Goal: Transaction & Acquisition: Purchase product/service

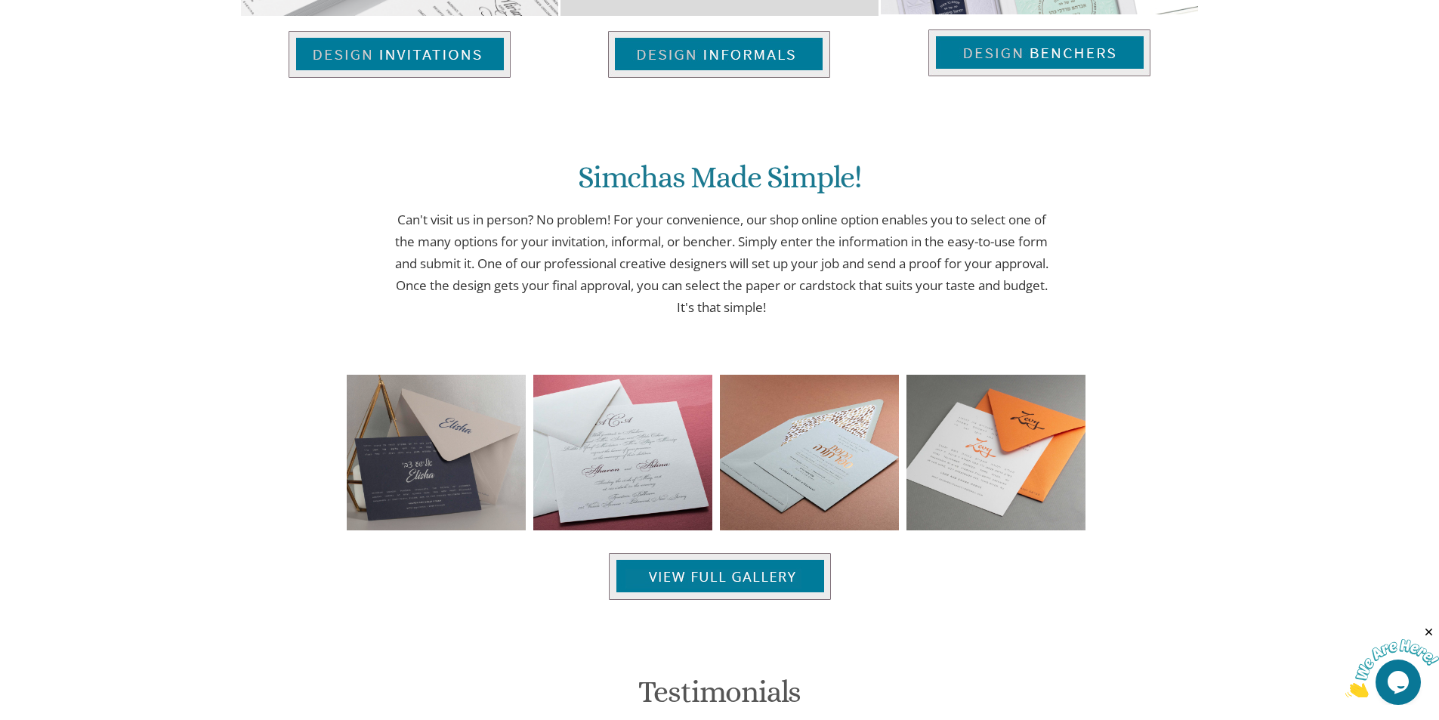
scroll to position [1355, 0]
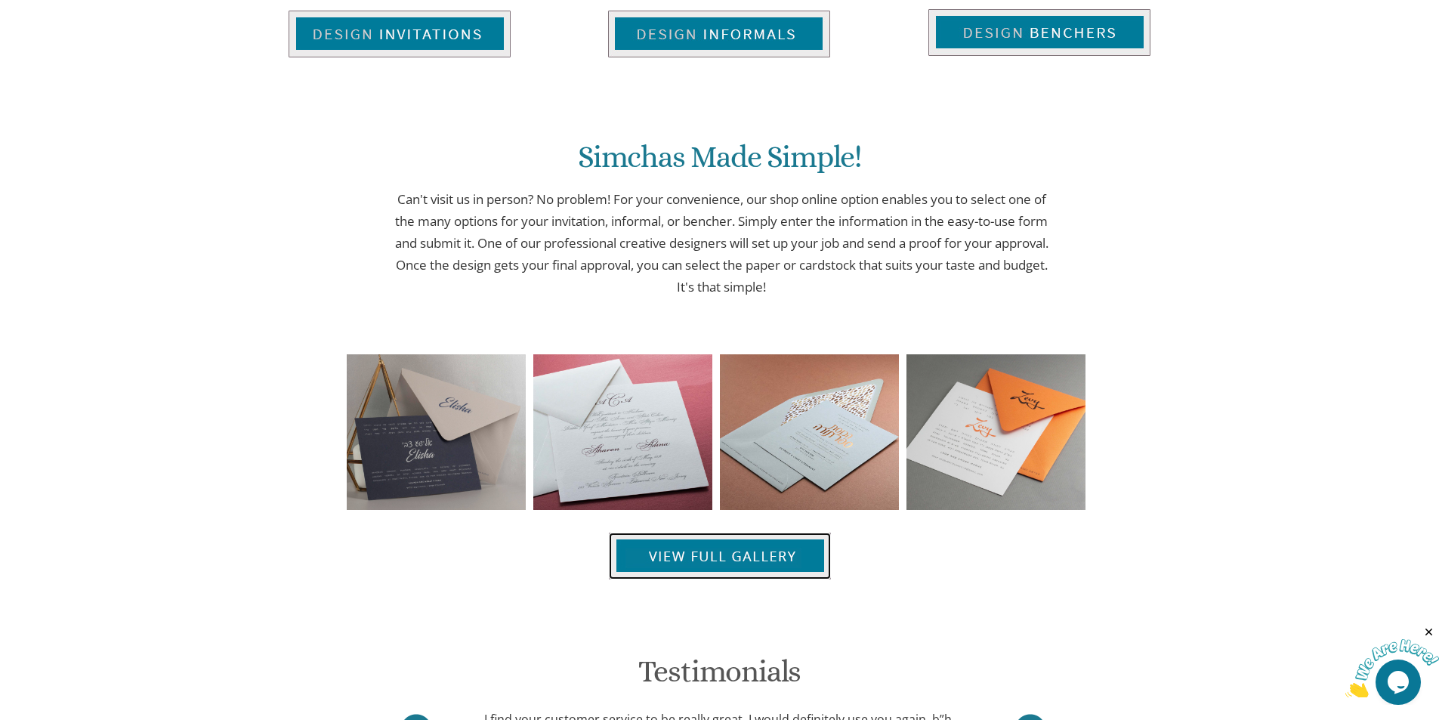
click at [691, 553] on img at bounding box center [720, 556] width 222 height 47
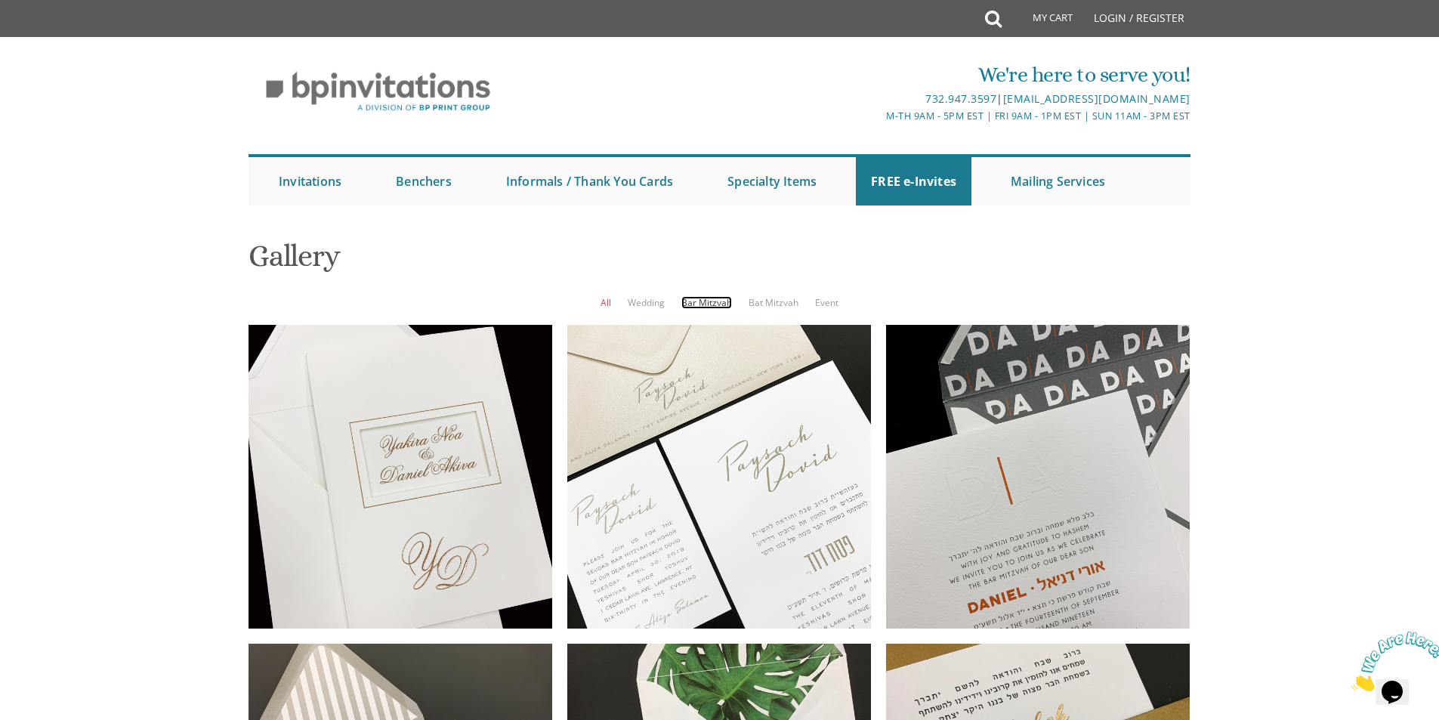
click at [706, 303] on link "Bar Mitzvah" at bounding box center [707, 302] width 51 height 13
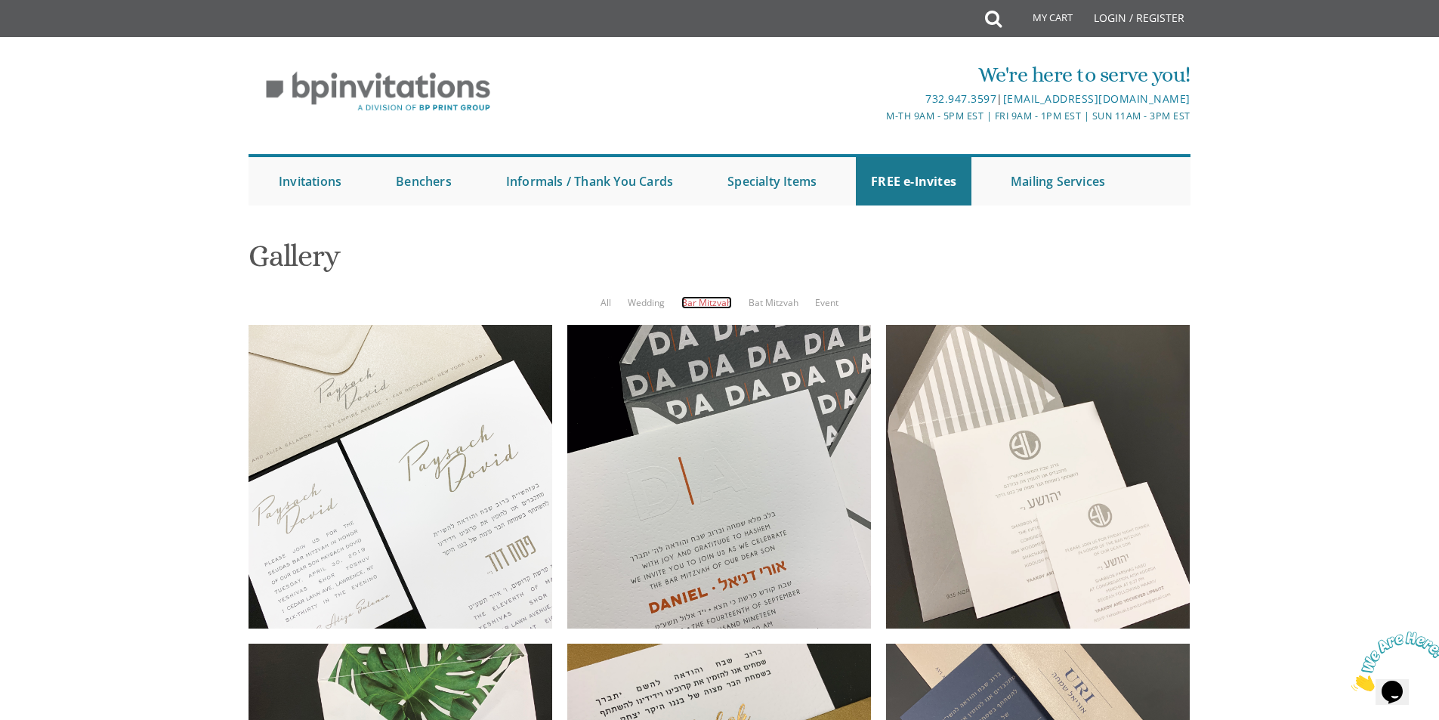
scroll to position [1334, 0]
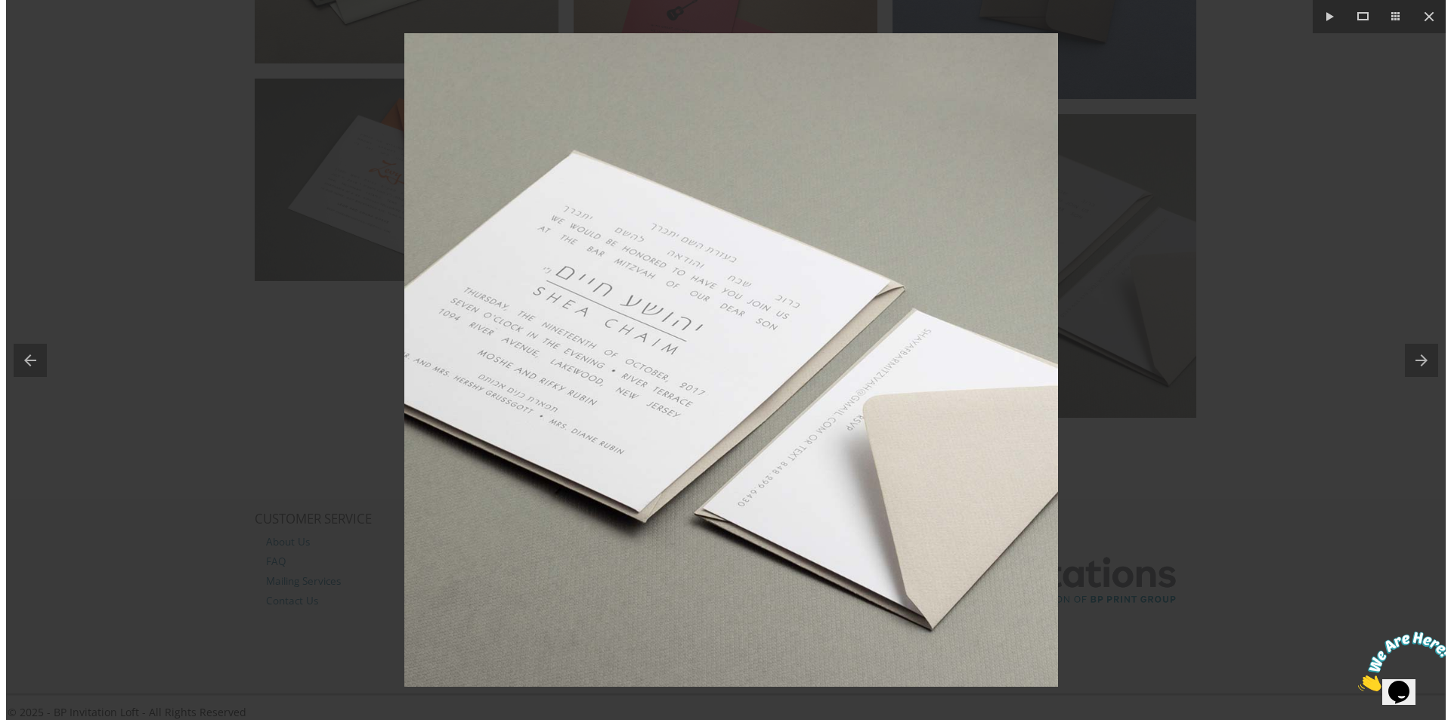
scroll to position [1319, 0]
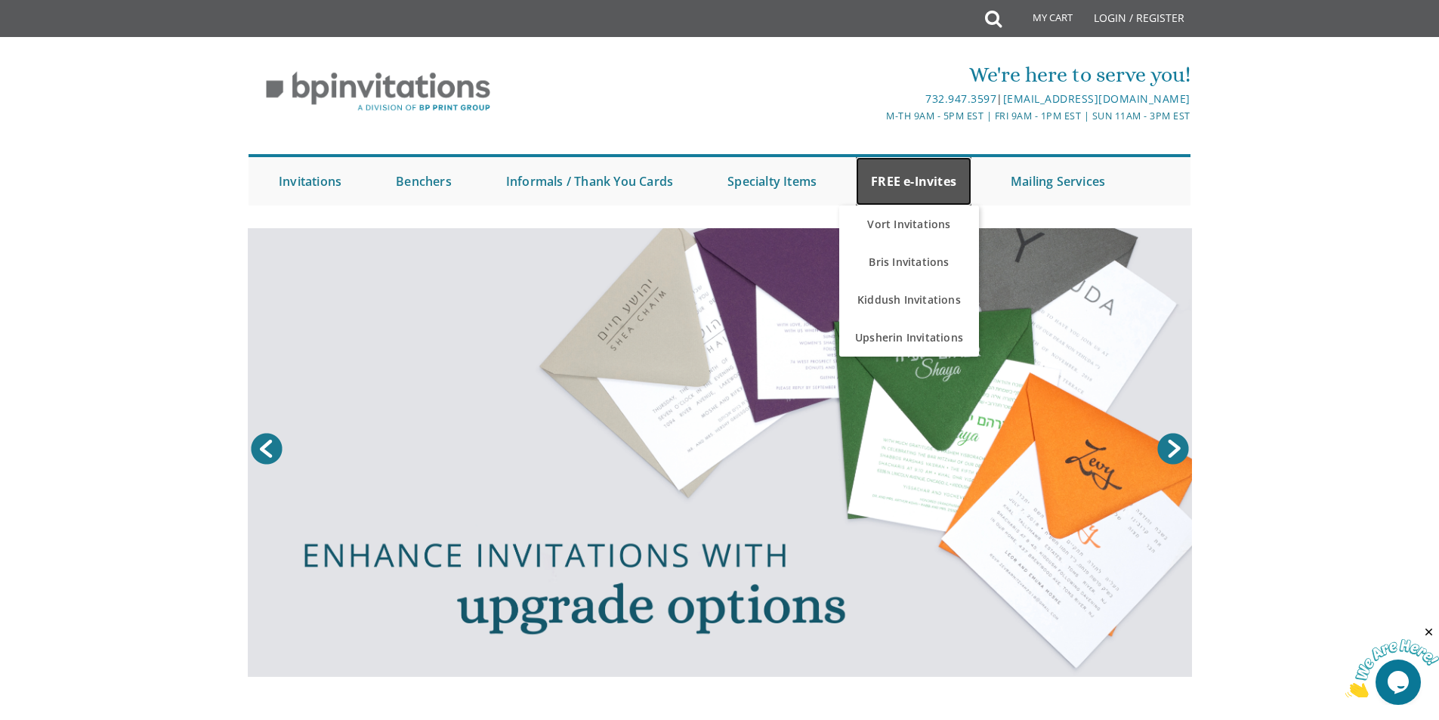
click at [892, 188] on link "FREE e-Invites" at bounding box center [914, 181] width 116 height 48
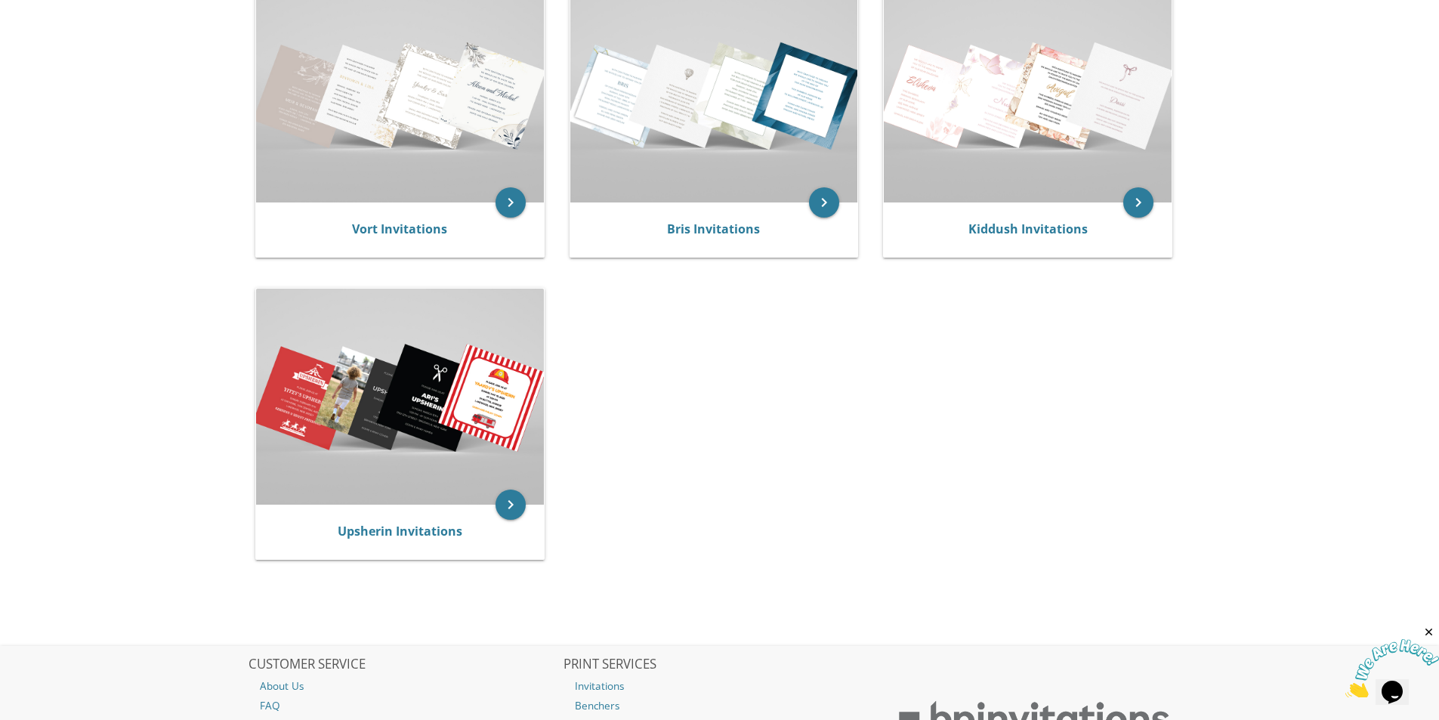
scroll to position [54, 0]
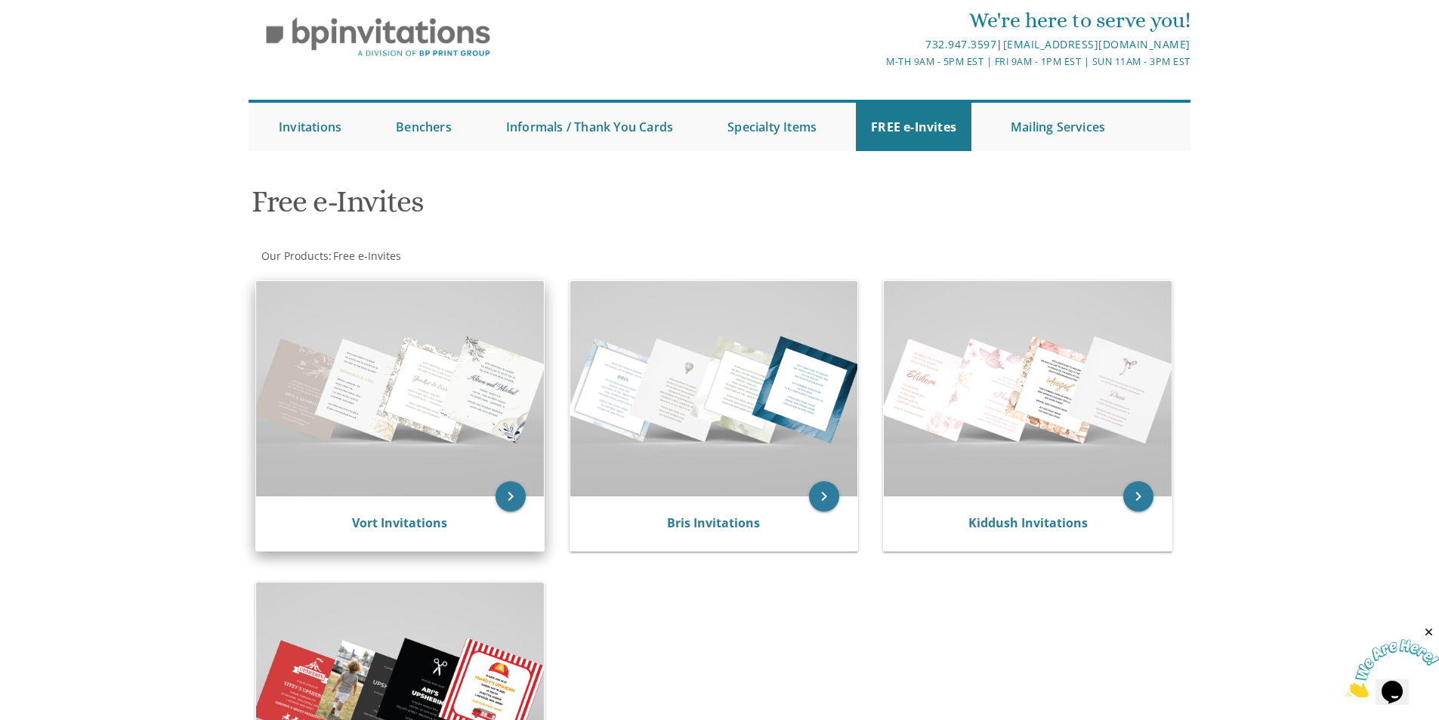
click at [446, 379] on img at bounding box center [400, 388] width 288 height 215
click at [444, 398] on img at bounding box center [400, 388] width 288 height 215
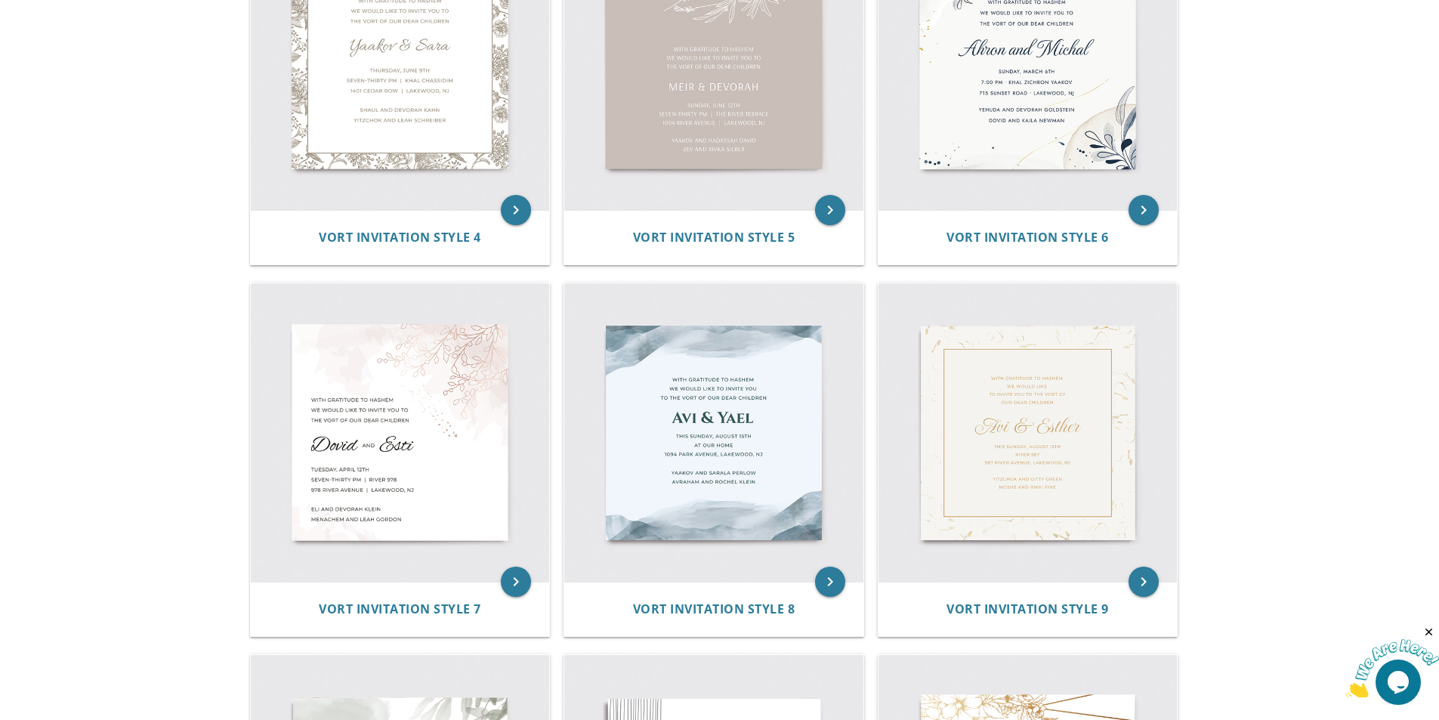
scroll to position [831, 0]
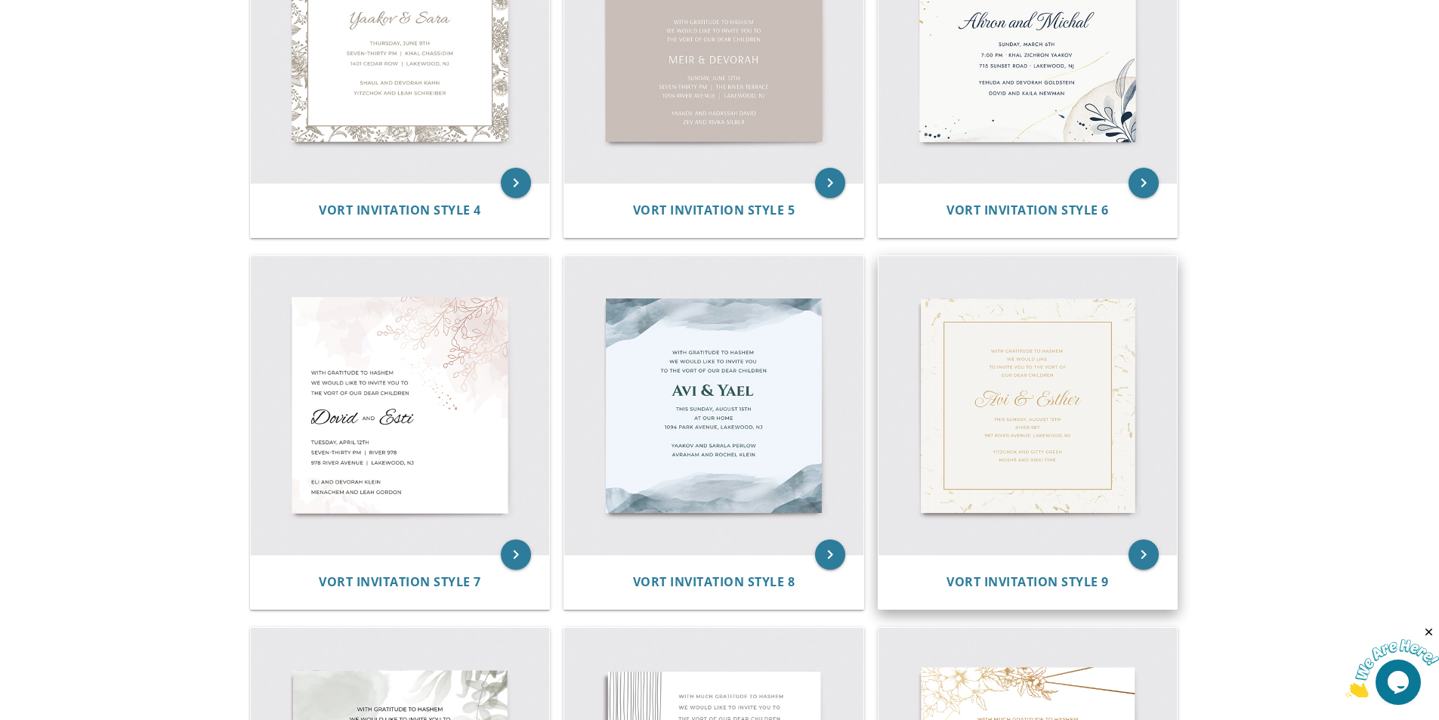
click at [1003, 421] on img at bounding box center [1028, 405] width 299 height 299
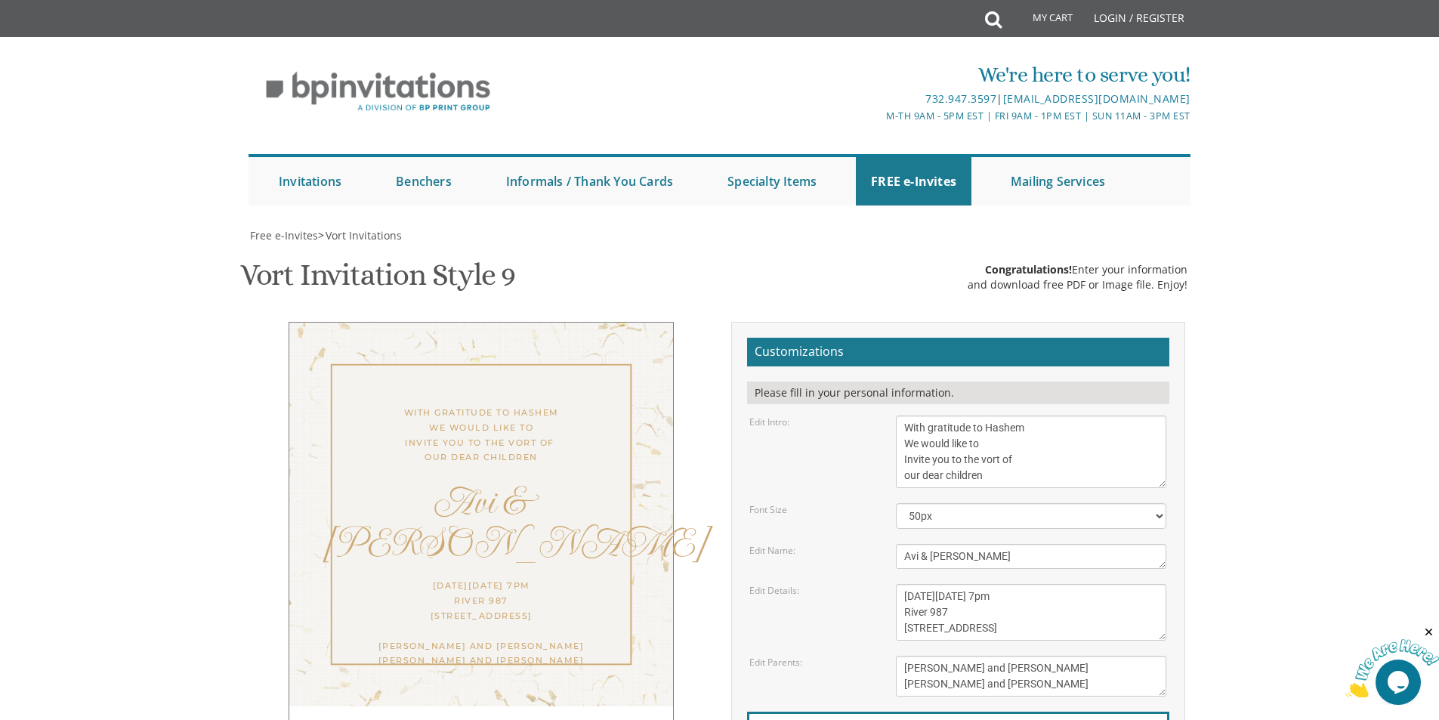
scroll to position [151, 0]
click at [529, 406] on div "With gratitude to Hashem We would like to Invite you to the vort of our dear ch…" at bounding box center [481, 436] width 323 height 60
drag, startPoint x: 904, startPoint y: 276, endPoint x: 1084, endPoint y: 350, distance: 194.5
click at [1084, 350] on form "Customizations Please fill in your personal information. Edit Intro: With grati…" at bounding box center [958, 584] width 422 height 493
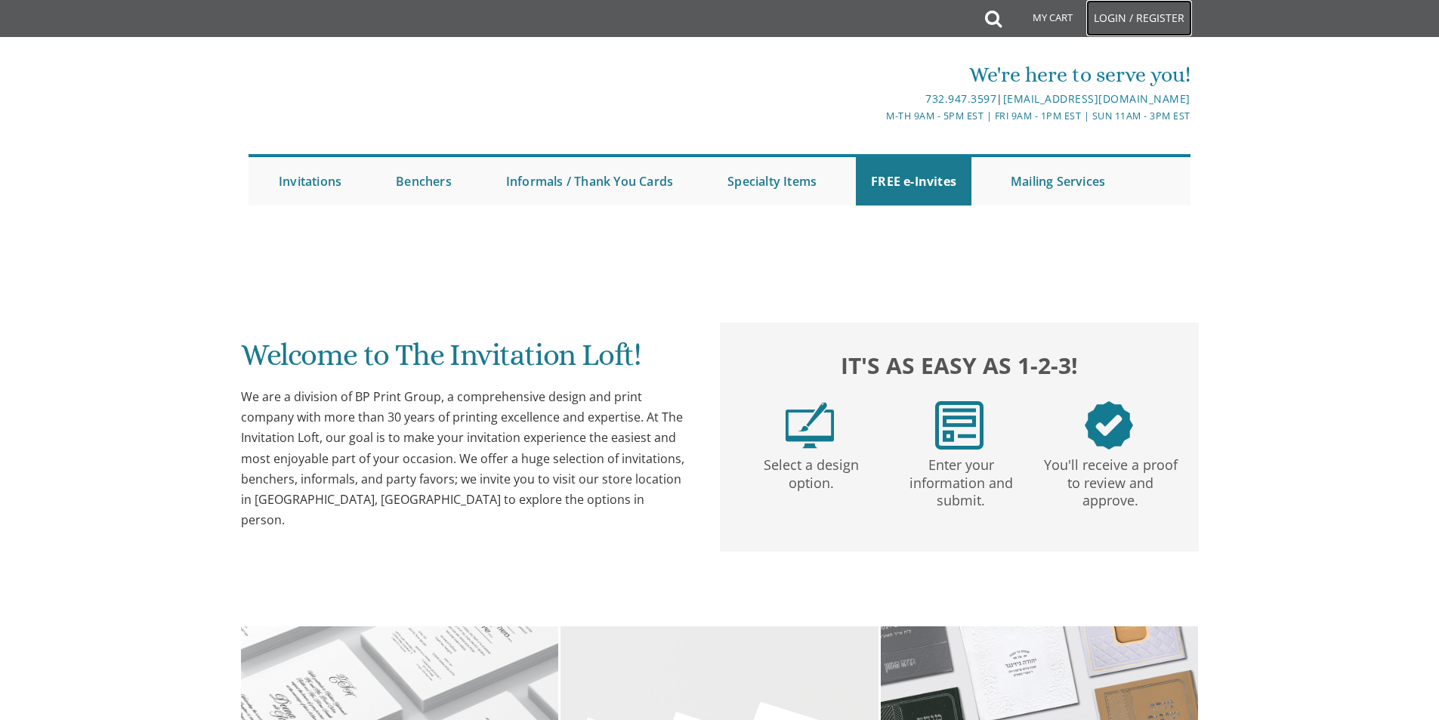
click at [1142, 18] on link "Login / Register" at bounding box center [1139, 18] width 106 height 36
click at [1139, 16] on link "Login / Register" at bounding box center [1139, 18] width 106 height 36
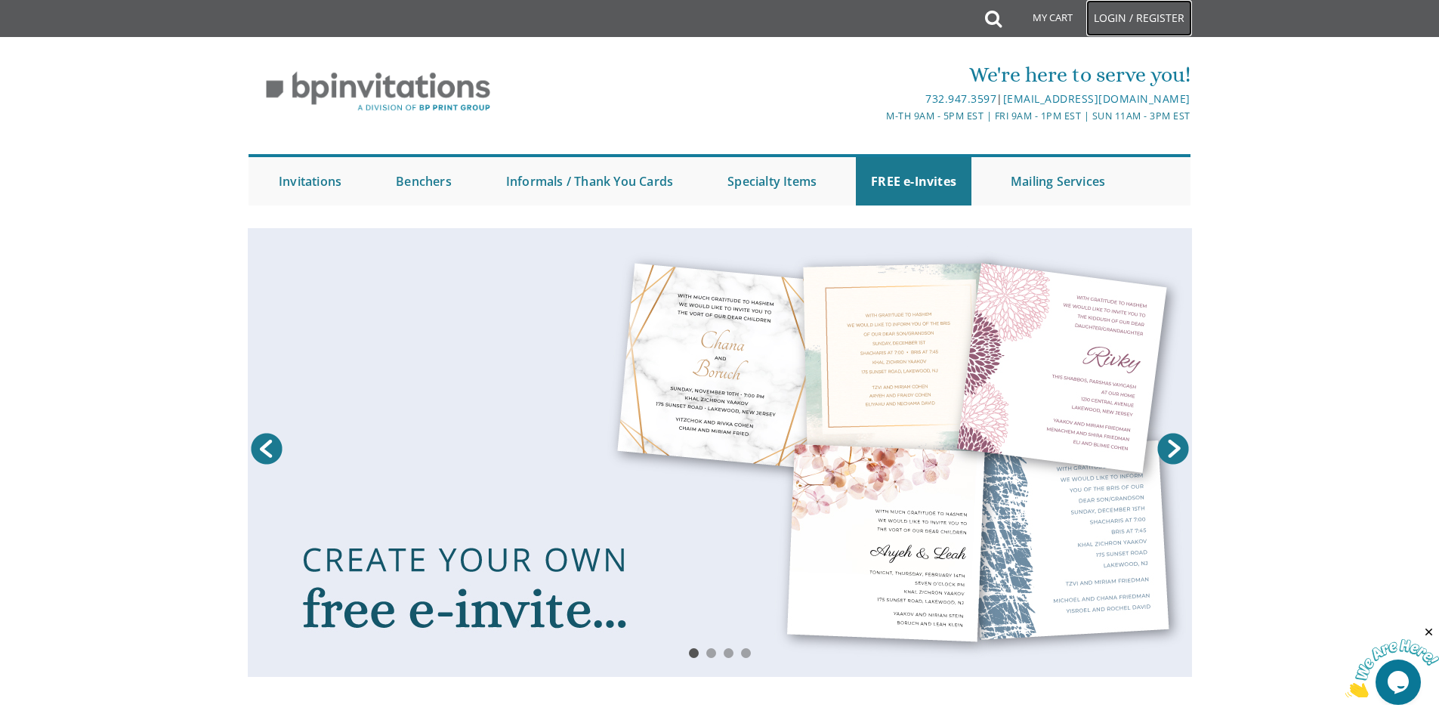
click at [1105, 20] on link "Login / Register" at bounding box center [1139, 18] width 106 height 36
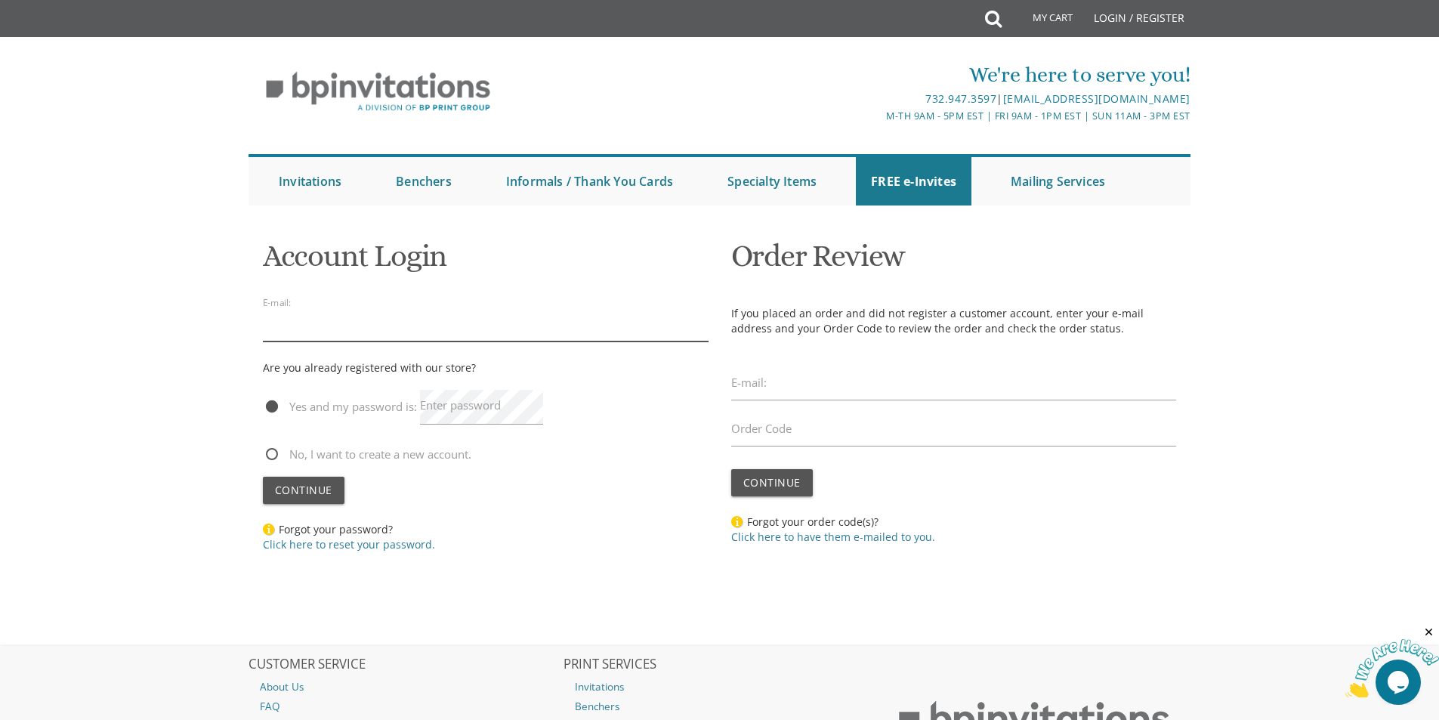
click at [382, 337] on input "email" at bounding box center [486, 324] width 446 height 35
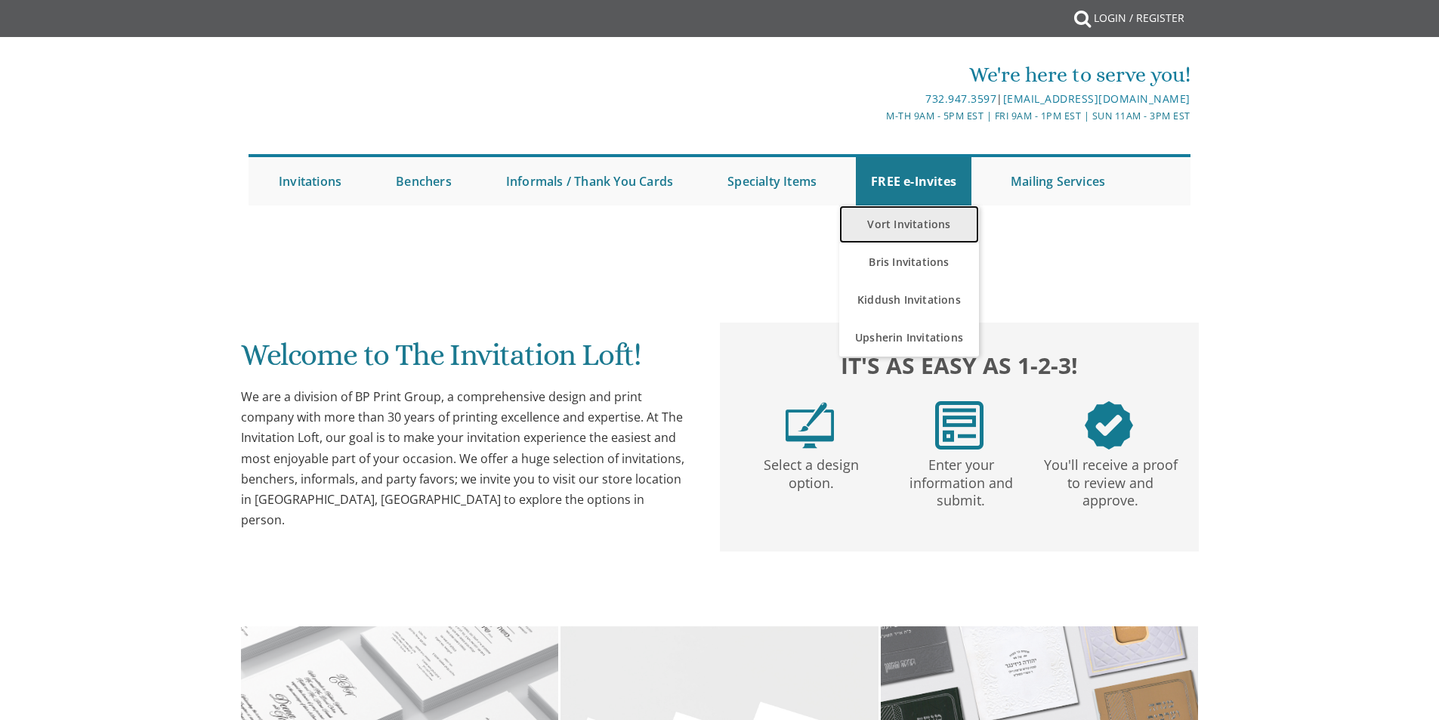
click at [897, 220] on link "Vort Invitations" at bounding box center [909, 225] width 140 height 38
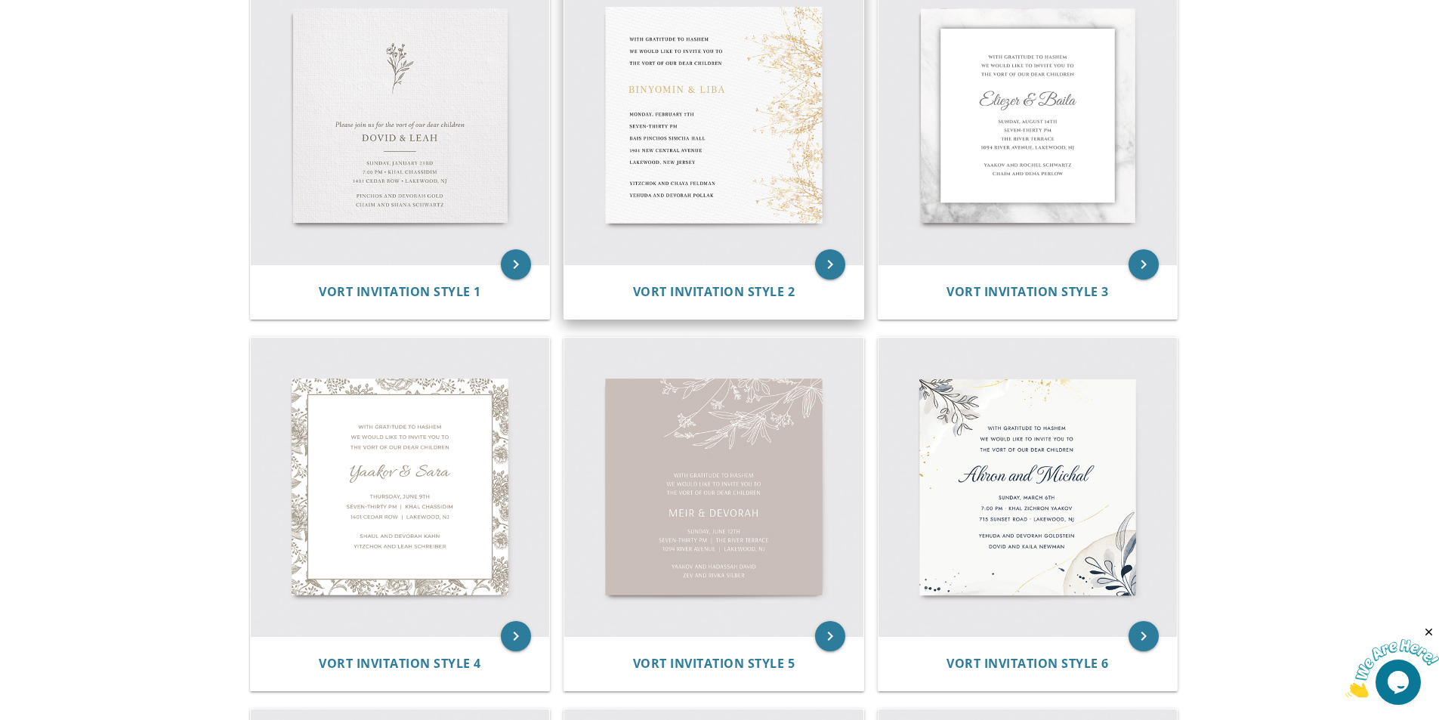
scroll to position [680, 0]
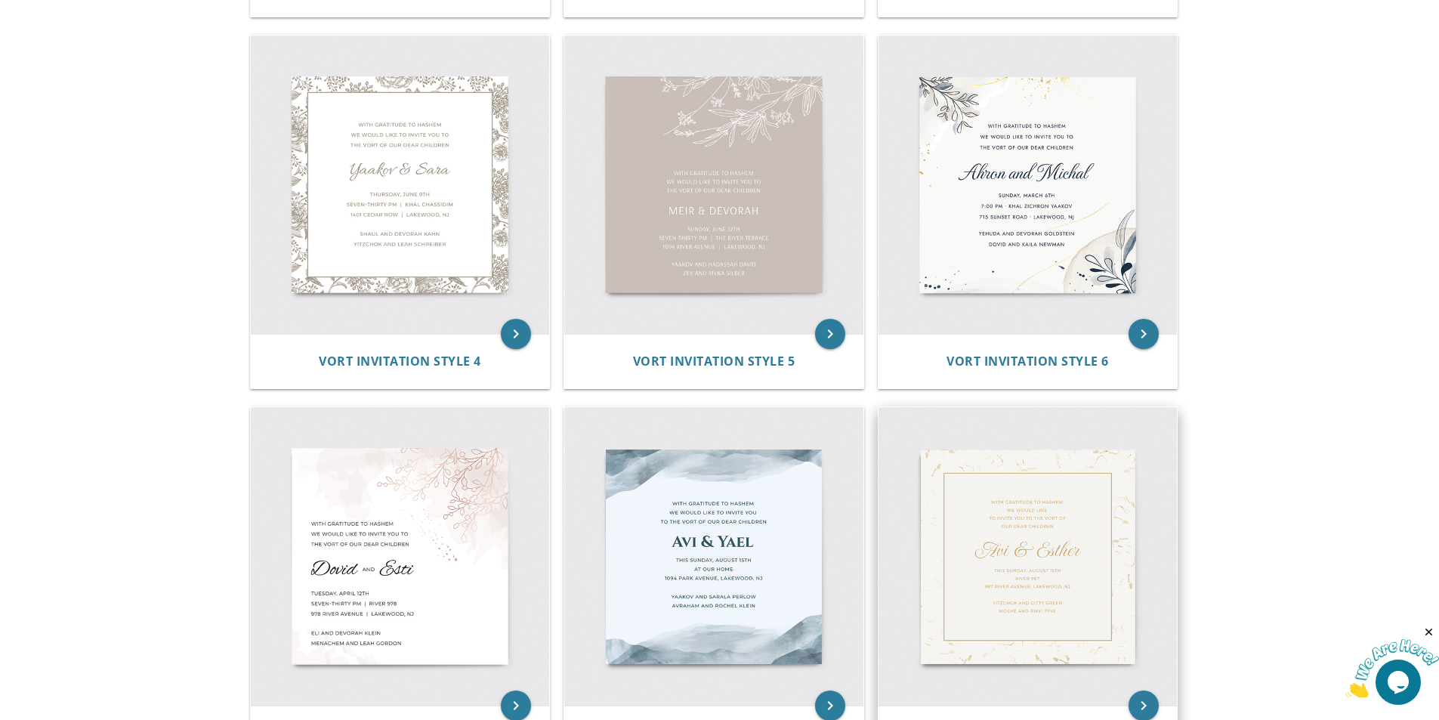
click at [976, 485] on img at bounding box center [1028, 556] width 299 height 299
click at [966, 515] on img at bounding box center [1028, 556] width 299 height 299
click at [1145, 706] on icon "keyboard_arrow_right" at bounding box center [1144, 706] width 30 height 30
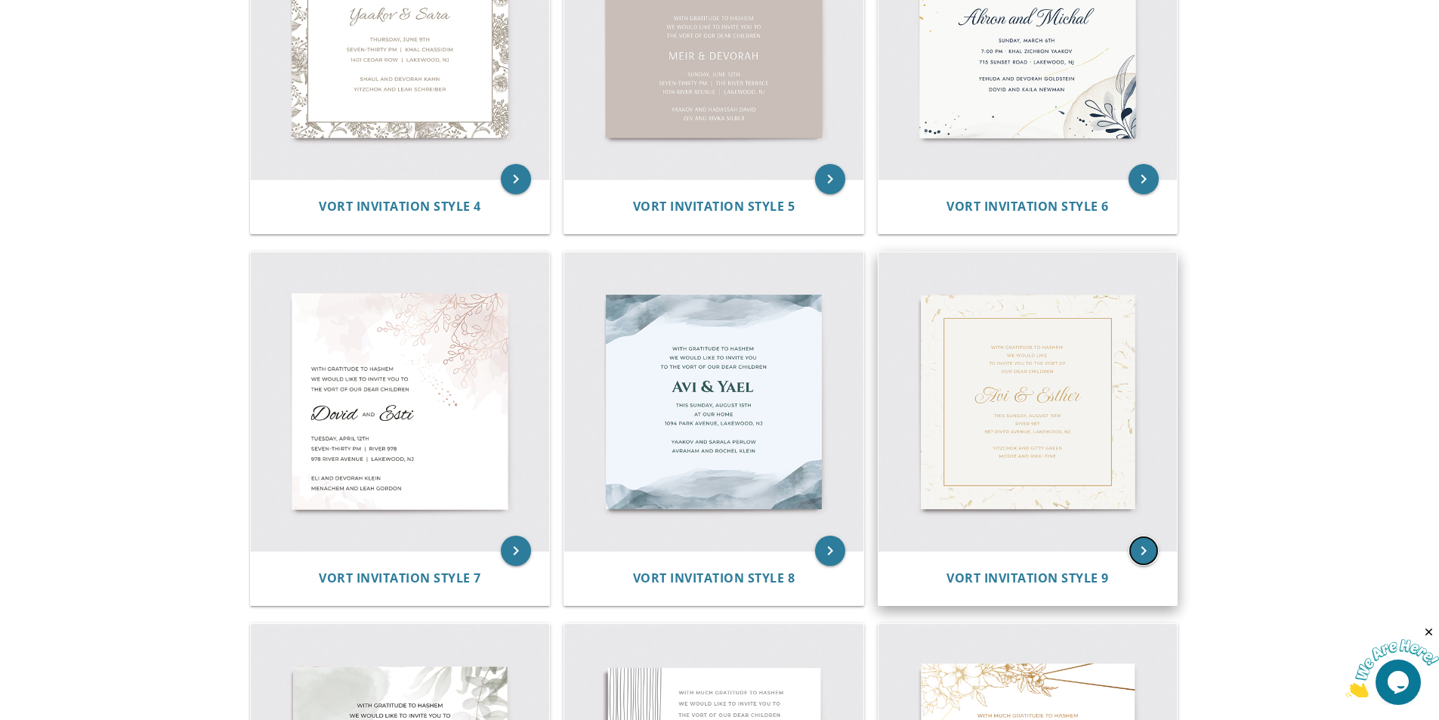
scroll to position [831, 0]
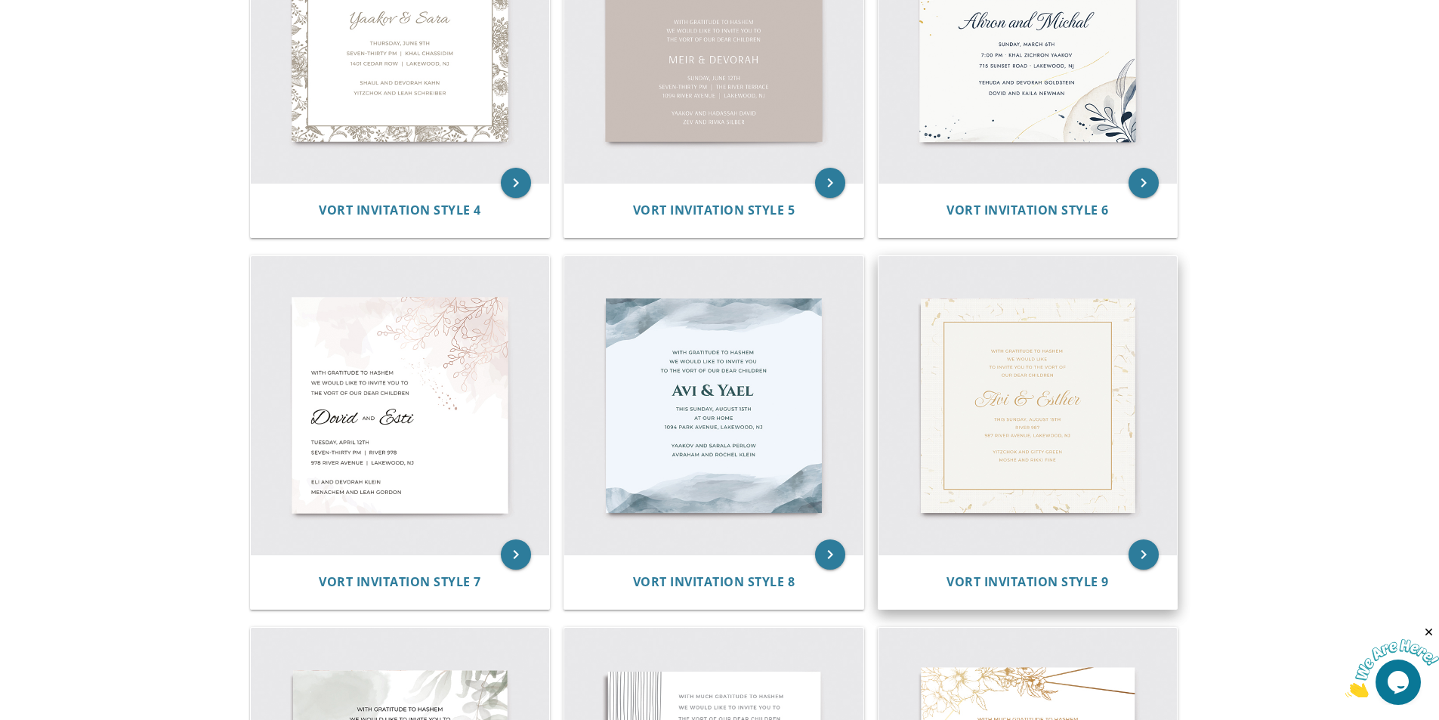
click at [1101, 354] on img at bounding box center [1028, 405] width 299 height 299
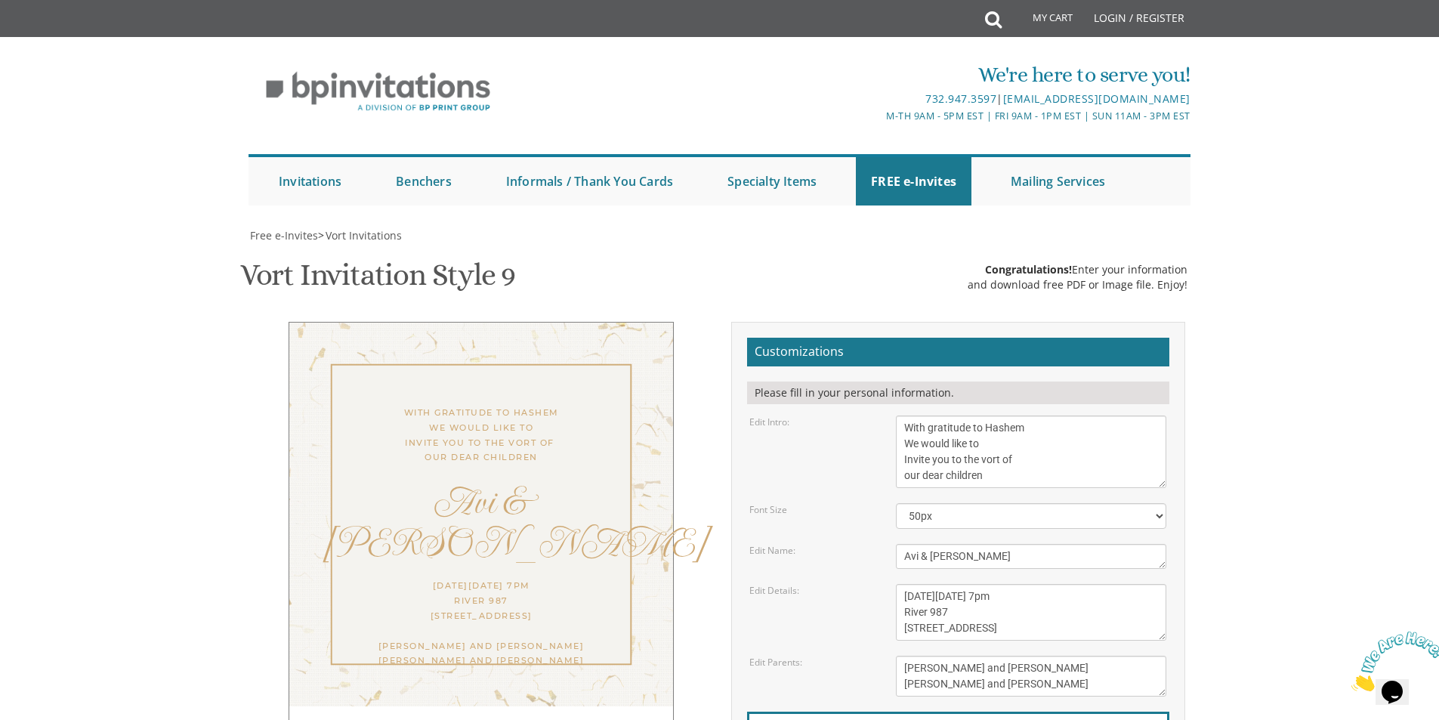
scroll to position [378, 0]
drag, startPoint x: 1030, startPoint y: 276, endPoint x: 904, endPoint y: 326, distance: 135.0
click at [904, 416] on textarea "With gratitude to Hashem We would like to Invite you to the vort of our dear ch…" at bounding box center [1031, 452] width 270 height 73
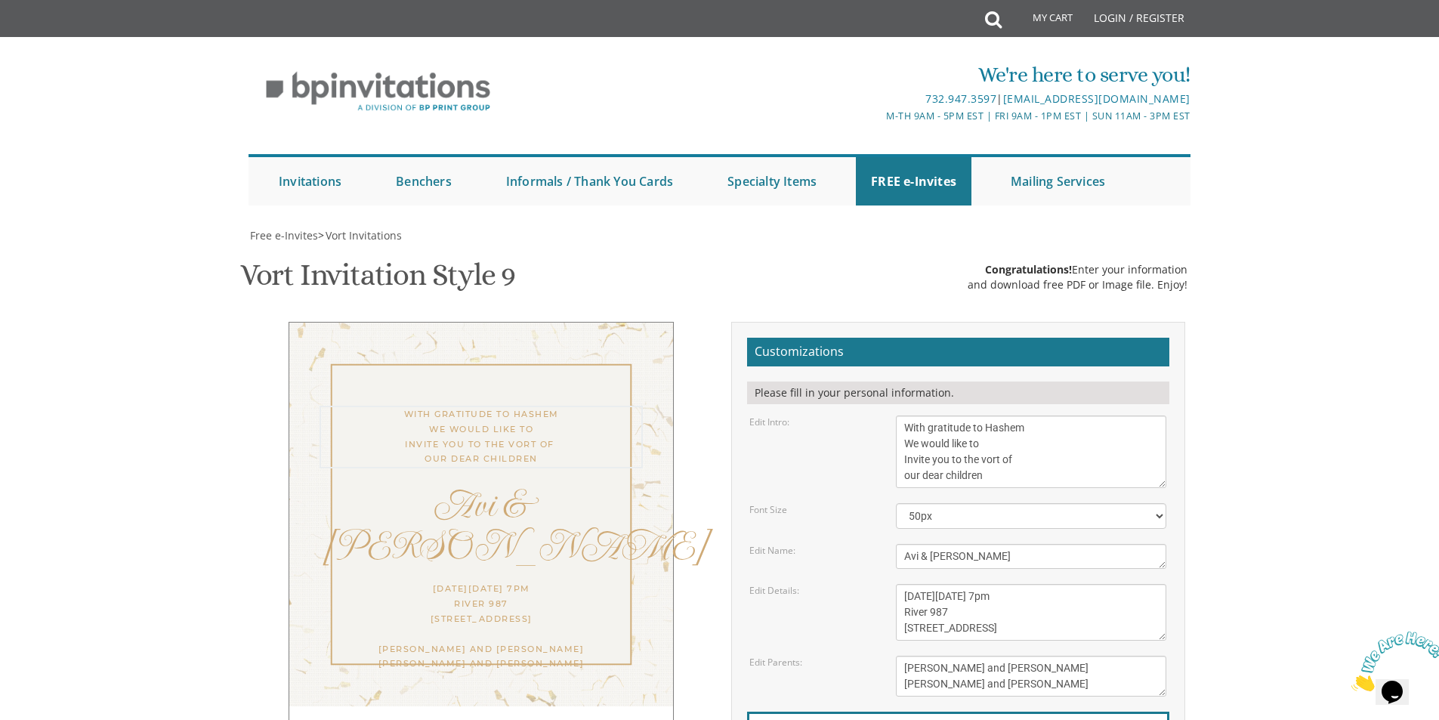
drag, startPoint x: 904, startPoint y: 277, endPoint x: 1000, endPoint y: 326, distance: 108.8
click at [1000, 416] on textarea "With gratitude to Hashem We would like to Invite you to the vort of our dear ch…" at bounding box center [1031, 452] width 270 height 73
paste textarea "בעזרת השם יתברך ברוב שבח והודאה להשי”ת מתכבדים אנו להזמין את כבודכם להשתתף בשמח…"
type textarea "בעזרת השם יתברך ברוב שבח והודאה להשי”ת מתכבדים אנו להזמין את כבודכם להשתתף בשמח…"
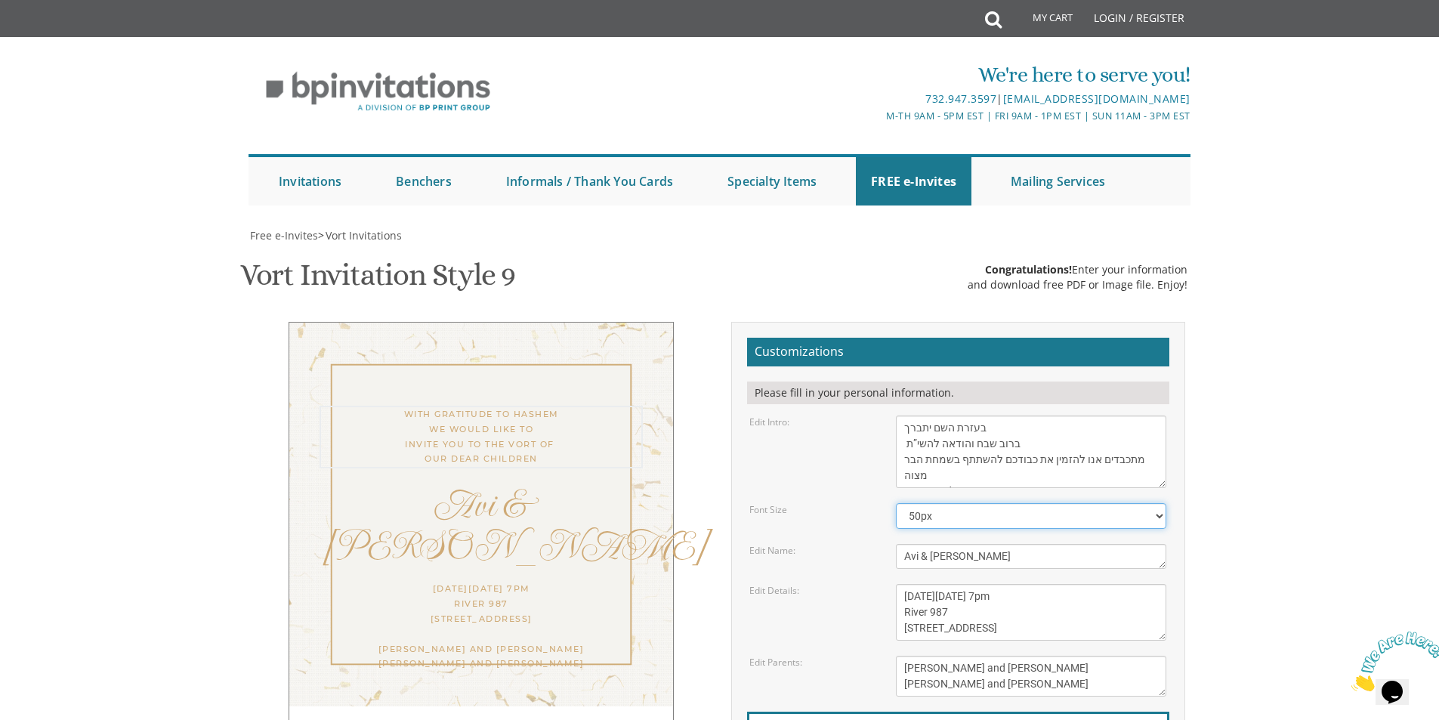
click at [988, 503] on select "40px 50px 60px 70px 80px" at bounding box center [1031, 516] width 270 height 26
click at [950, 503] on select "40px 50px 60px 70px 80px" at bounding box center [1031, 516] width 270 height 26
select select "60px"
click at [896, 503] on select "40px 50px 60px 70px 80px" at bounding box center [1031, 516] width 270 height 26
drag, startPoint x: 991, startPoint y: 410, endPoint x: 872, endPoint y: 411, distance: 118.6
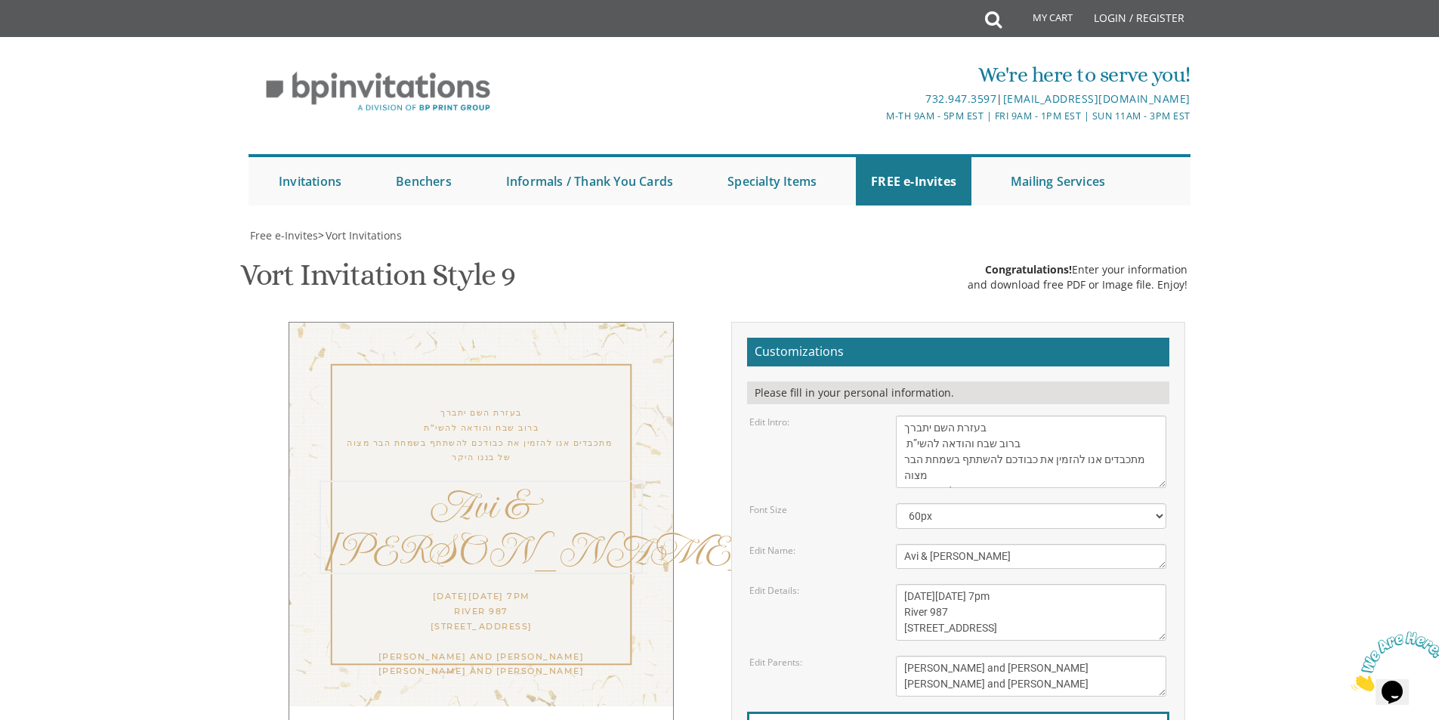
click at [872, 544] on div "Edit Name: Avi & Esther" at bounding box center [958, 556] width 440 height 25
type textarea "D"
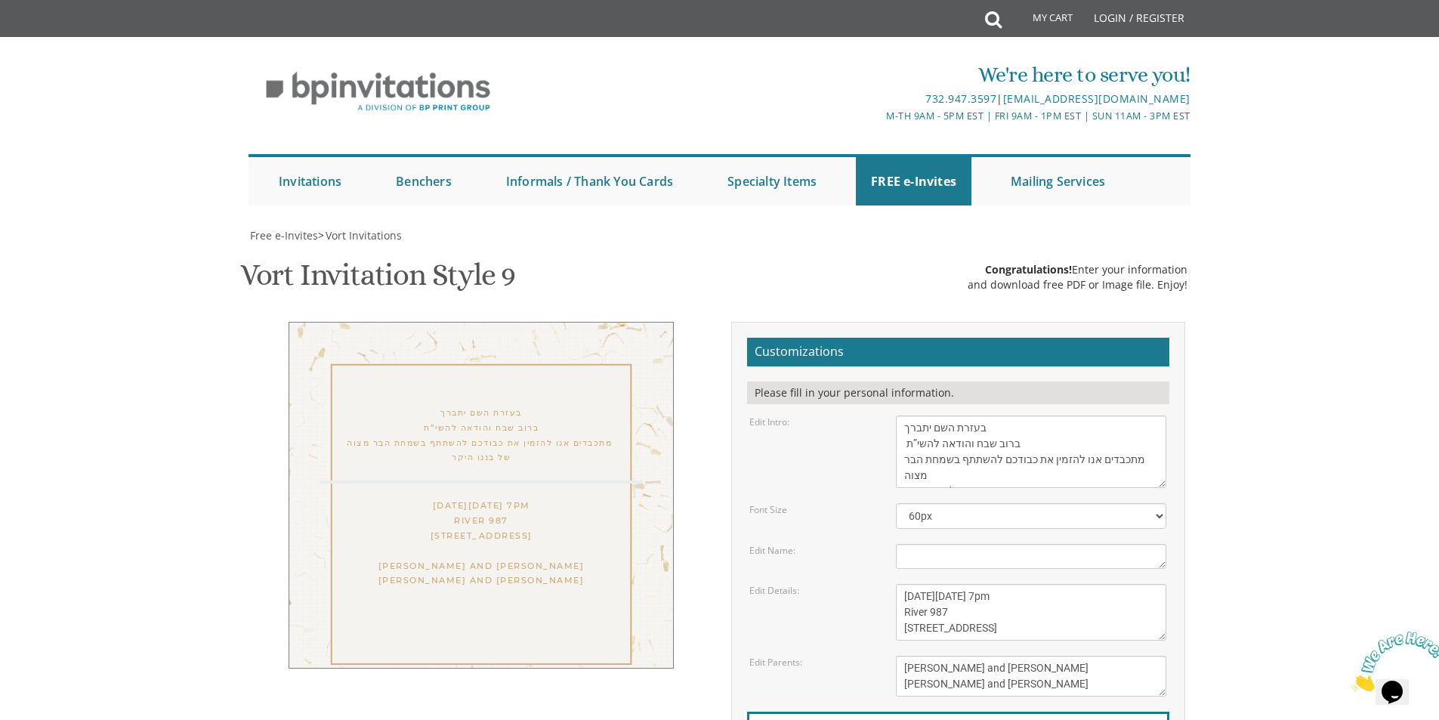
paste textarea "דוד"
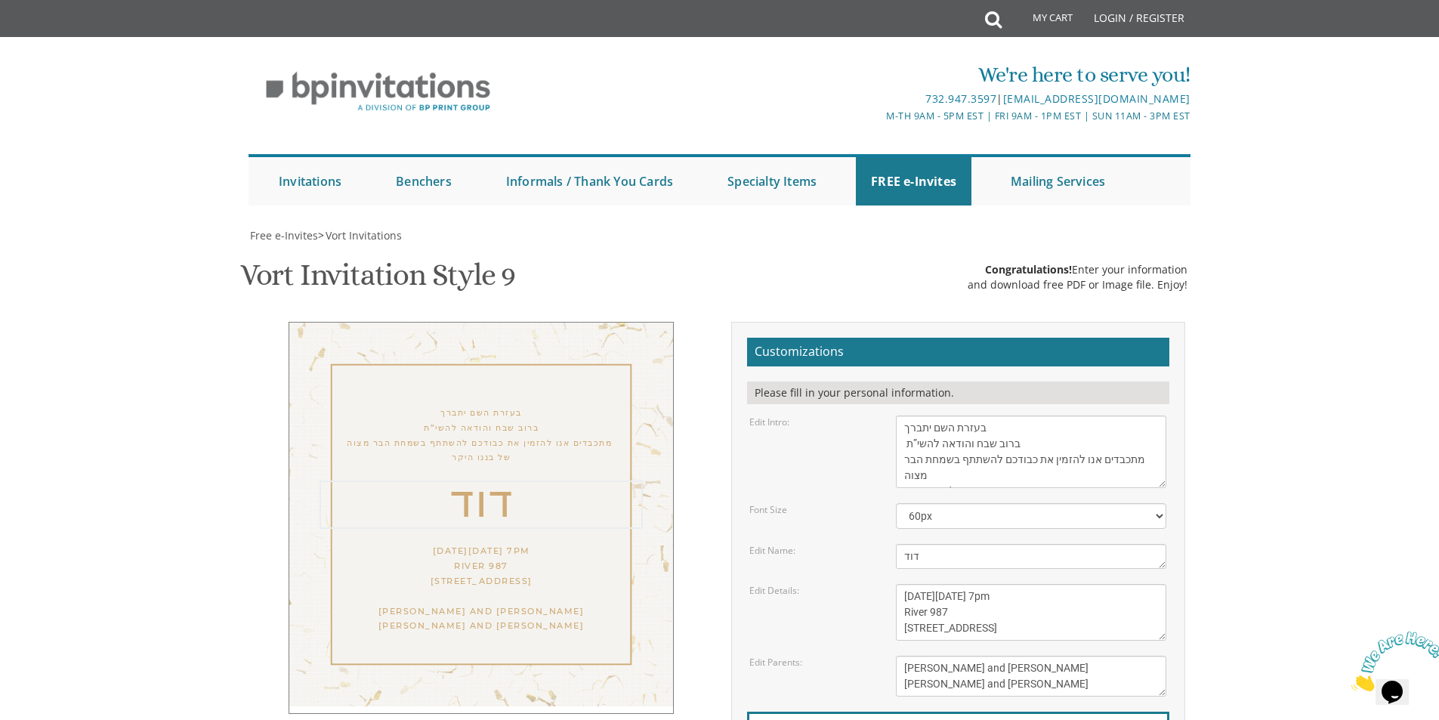
click at [901, 544] on textarea "Avi & Esther" at bounding box center [1031, 556] width 270 height 25
paste textarea "”י"
drag, startPoint x: 992, startPoint y: 414, endPoint x: 886, endPoint y: 416, distance: 105.8
click at [886, 544] on div "Avi & Esther" at bounding box center [1031, 556] width 293 height 25
type textarea "דוד"
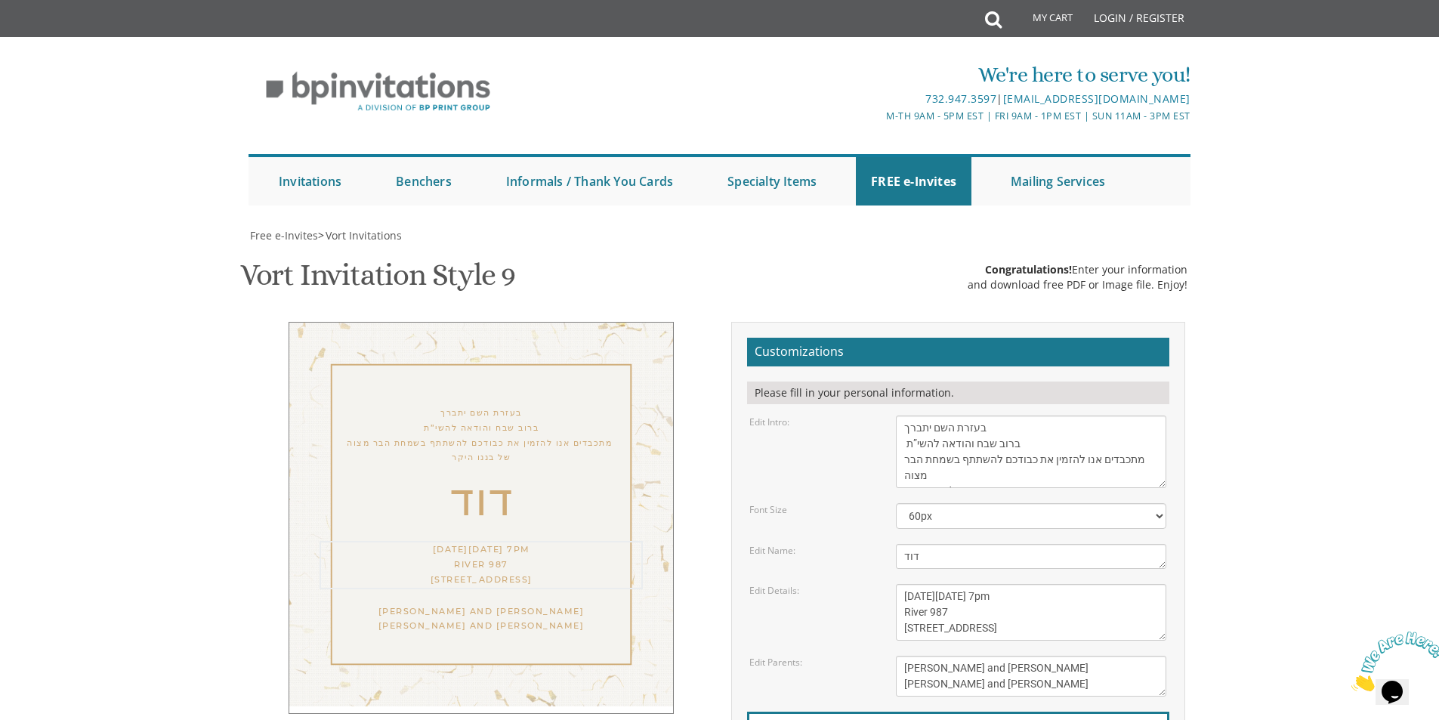
drag, startPoint x: 900, startPoint y: 444, endPoint x: 1108, endPoint y: 509, distance: 217.9
click at [1108, 509] on form "Customizations Please fill in your personal information. Edit Intro: With grati…" at bounding box center [958, 584] width 422 height 493
paste textarea "נ”י"
type textarea "נ”י"
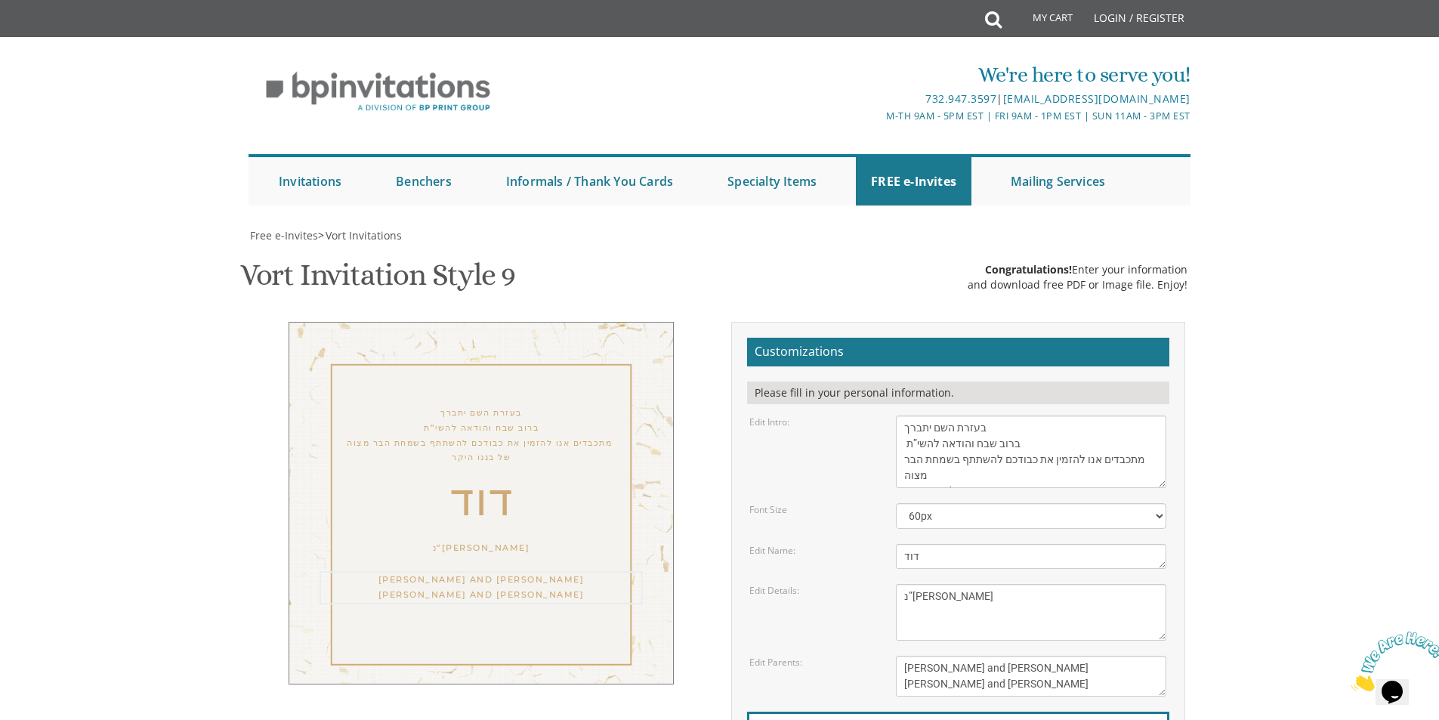
click at [966, 656] on textarea "Yitzchok and Gitty Green Moshe and Rikki Fine" at bounding box center [1031, 676] width 270 height 41
click at [494, 541] on div "נ”י" at bounding box center [481, 548] width 323 height 15
click at [487, 541] on div "נ”י" at bounding box center [481, 548] width 323 height 15
drag, startPoint x: 498, startPoint y: 394, endPoint x: 462, endPoint y: 400, distance: 36.9
click at [462, 541] on div "נ”י" at bounding box center [481, 548] width 323 height 15
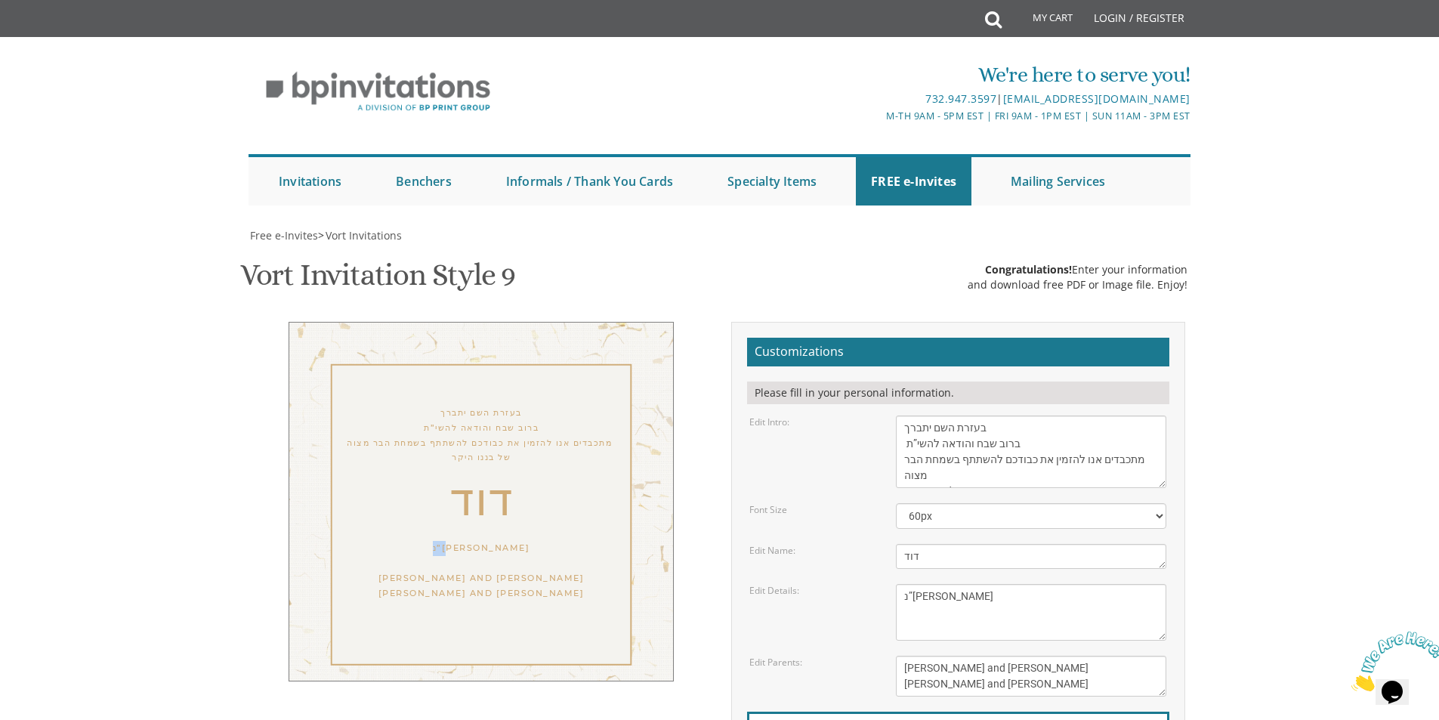
click at [524, 541] on div "נ”י" at bounding box center [481, 548] width 323 height 15
click at [516, 541] on div "נ”י" at bounding box center [481, 548] width 323 height 15
click at [491, 541] on div "נ”י" at bounding box center [481, 548] width 323 height 15
click at [487, 541] on div "נ”י" at bounding box center [481, 548] width 323 height 15
drag, startPoint x: 482, startPoint y: 399, endPoint x: 500, endPoint y: 389, distance: 20.6
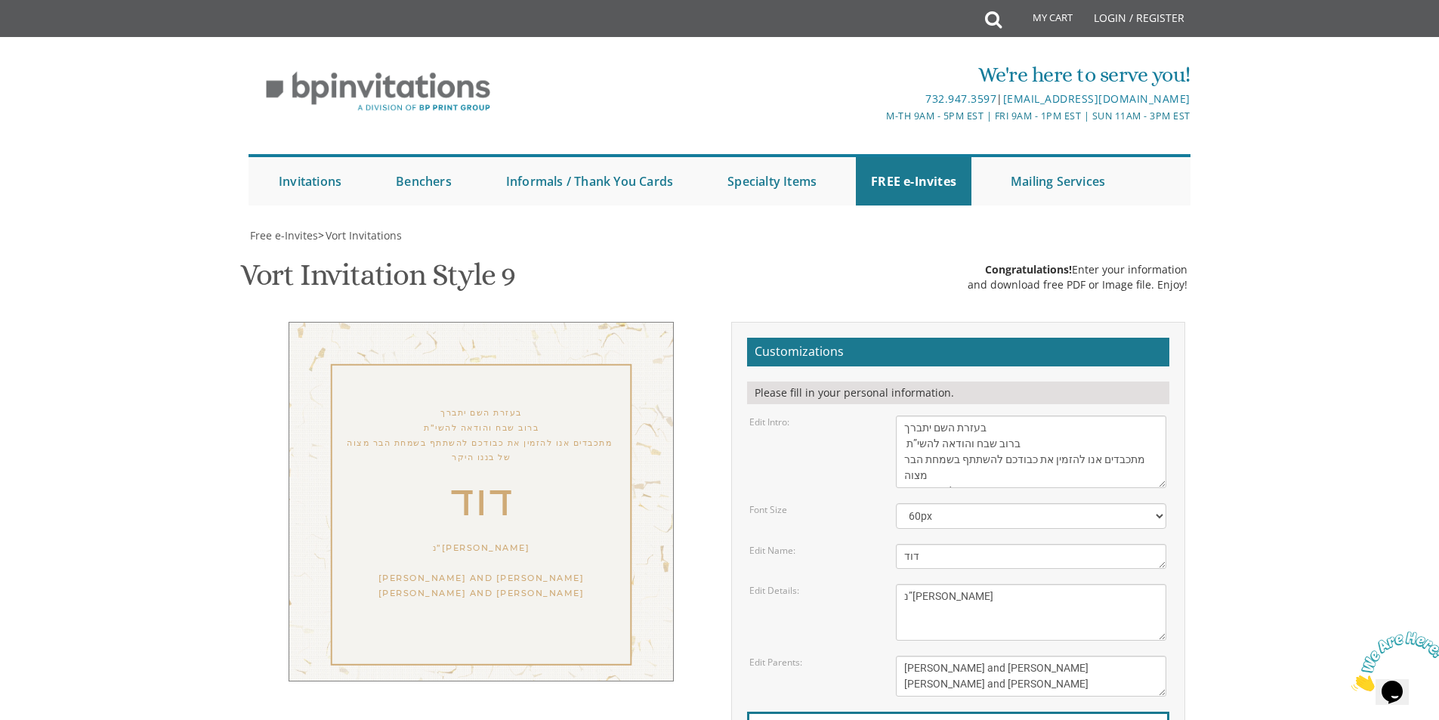
click at [482, 541] on div "נ”י" at bounding box center [481, 548] width 323 height 15
click at [472, 541] on div "נ”י" at bounding box center [481, 548] width 323 height 15
click at [484, 541] on div "נ”י" at bounding box center [481, 548] width 323 height 15
click at [493, 541] on div "נ”י" at bounding box center [481, 548] width 323 height 15
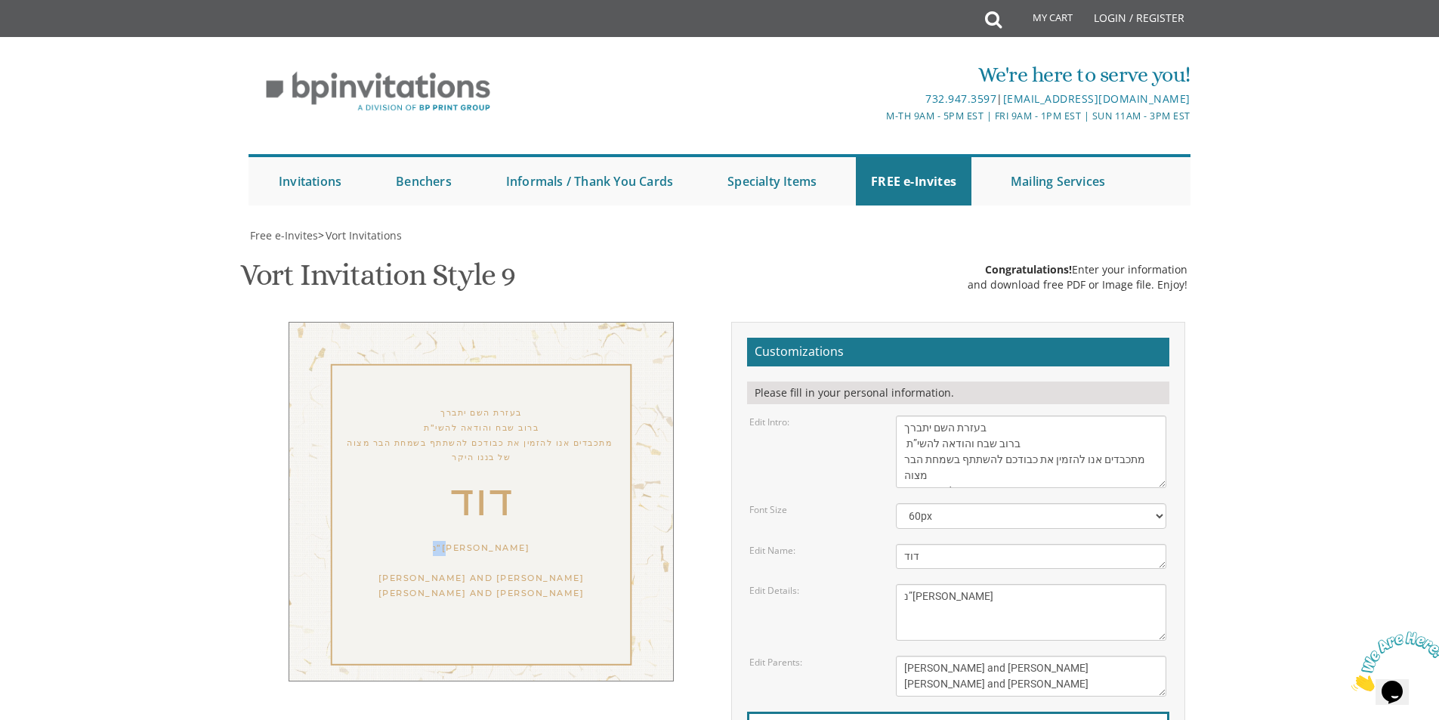
drag, startPoint x: 463, startPoint y: 397, endPoint x: 503, endPoint y: 394, distance: 40.2
click at [503, 541] on div "נ”י" at bounding box center [481, 548] width 323 height 15
copy div "נ”י"
click at [427, 481] on div "דוד" at bounding box center [481, 503] width 323 height 45
click at [923, 584] on textarea "This Sunday, August 15th at 7pm River 987 987 River Ave, Lakewood, NJ" at bounding box center [1031, 612] width 270 height 57
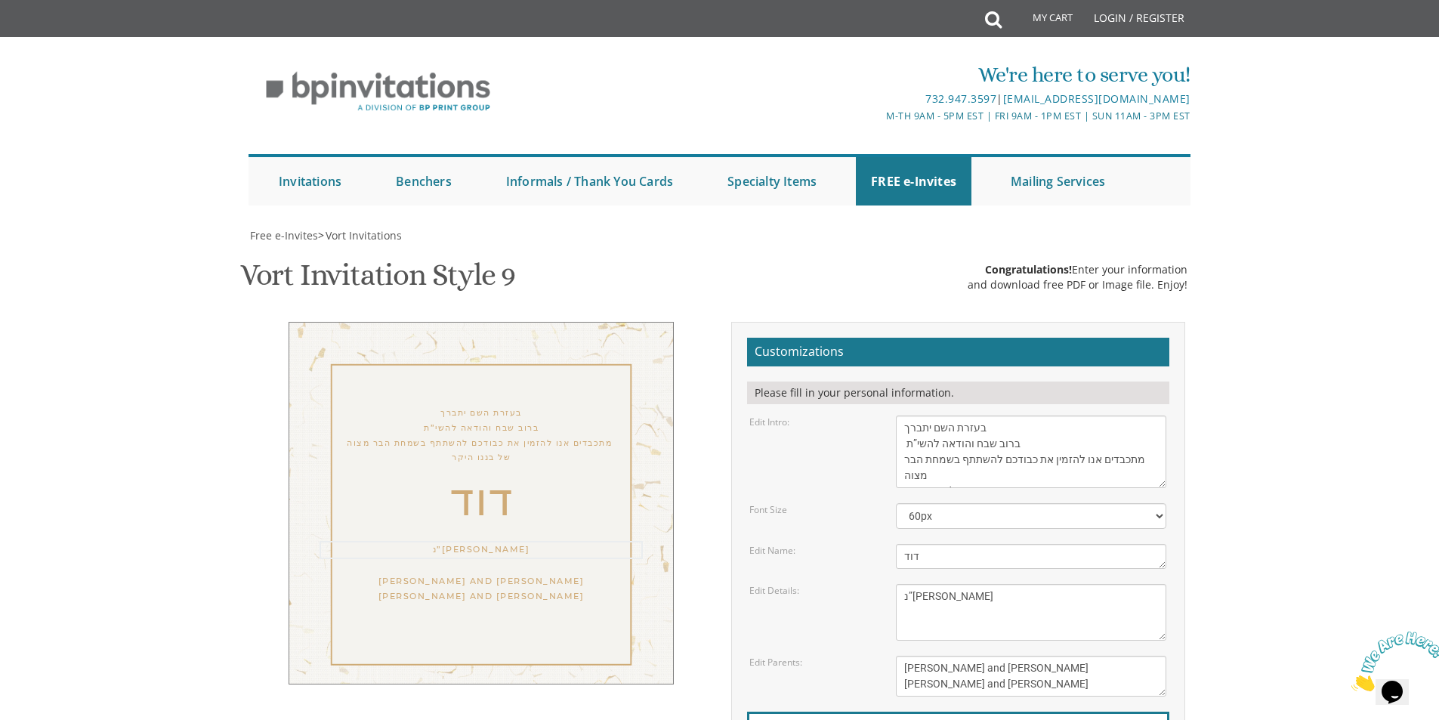
drag, startPoint x: 923, startPoint y: 442, endPoint x: 889, endPoint y: 444, distance: 34.1
click at [889, 584] on div "This Sunday, August 15th at 7pm River 987 987 River Ave, Lakewood, NJ" at bounding box center [1031, 612] width 293 height 57
click at [901, 544] on textarea "Avi & Esther" at bounding box center [1031, 556] width 270 height 25
paste textarea "נ”י"
click at [957, 584] on textarea "This Sunday, August 15th at 7pm River 987 987 River Ave, Lakewood, NJ" at bounding box center [1031, 612] width 270 height 57
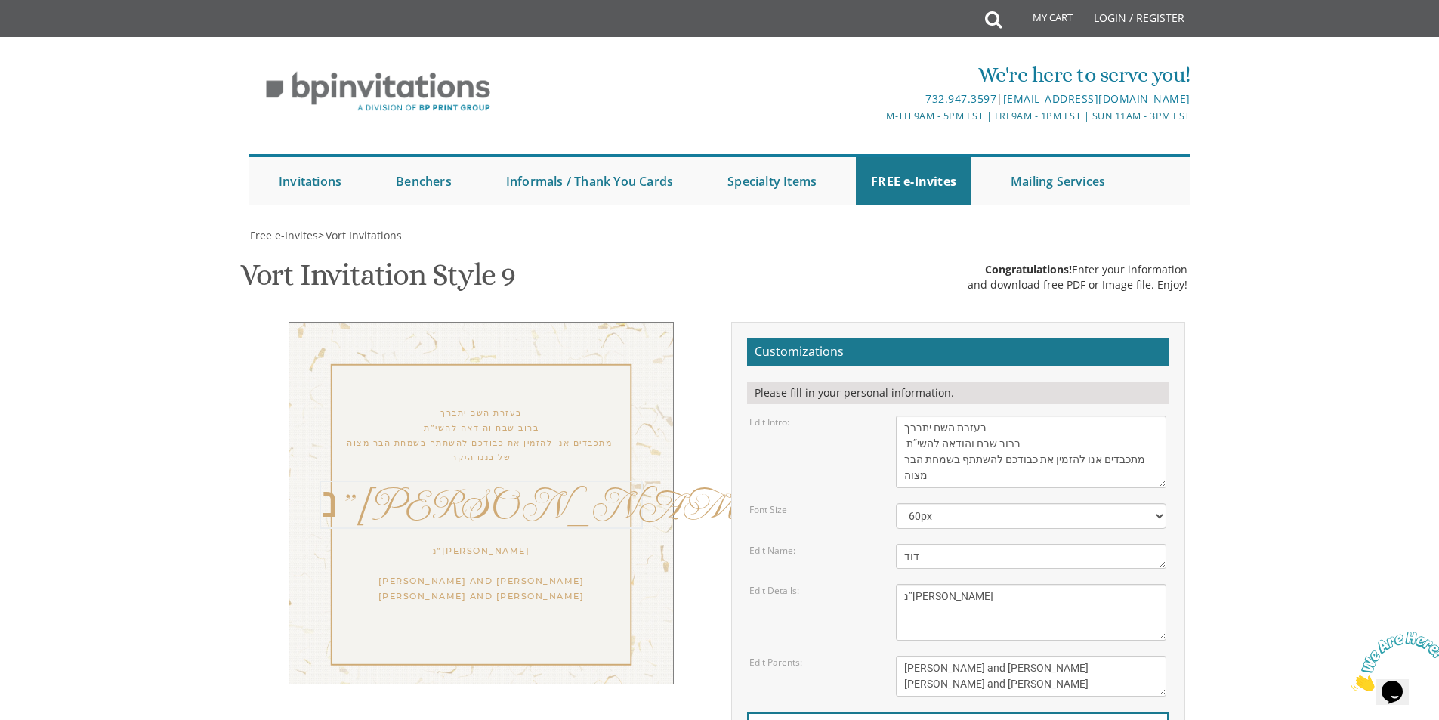
type textarea "דוד"
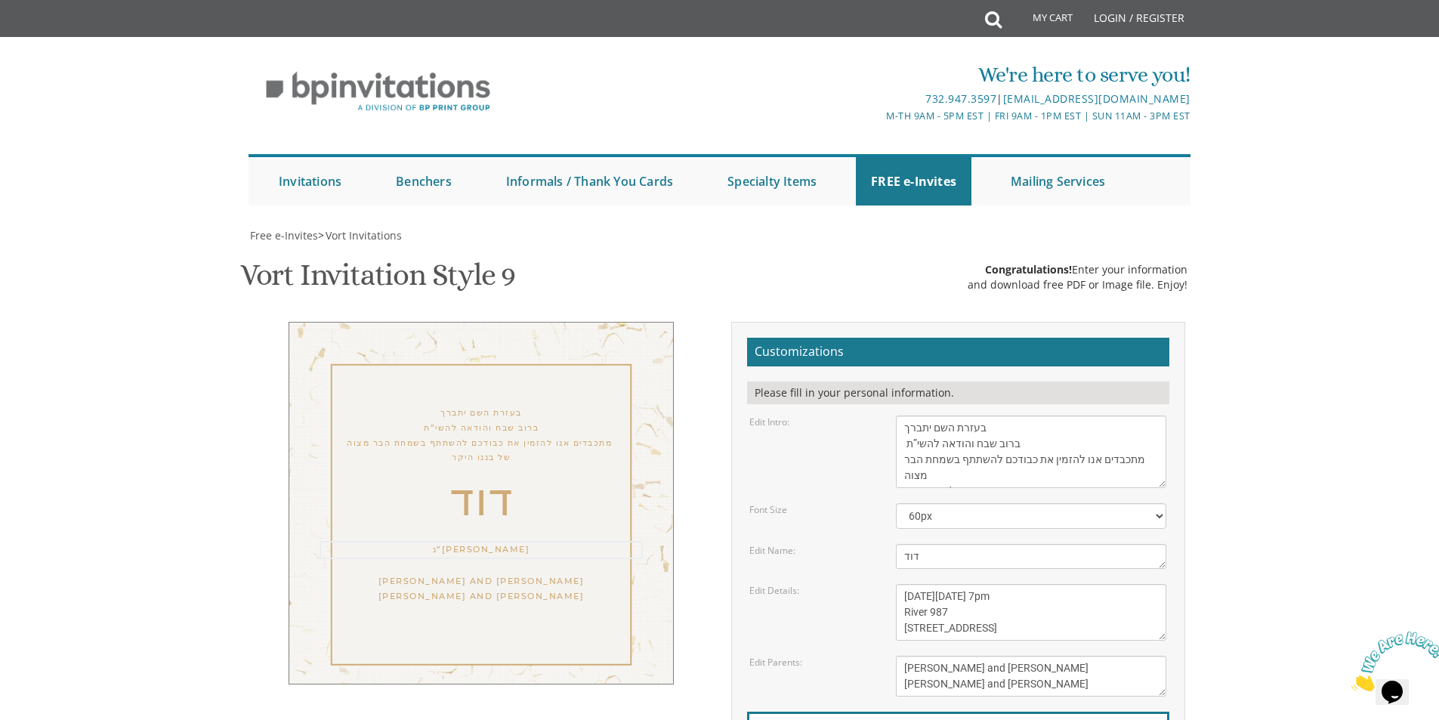
type textarea "This Sunday, August 15th at 7pm River 987 987 River Ave, Lakewood, NJ"
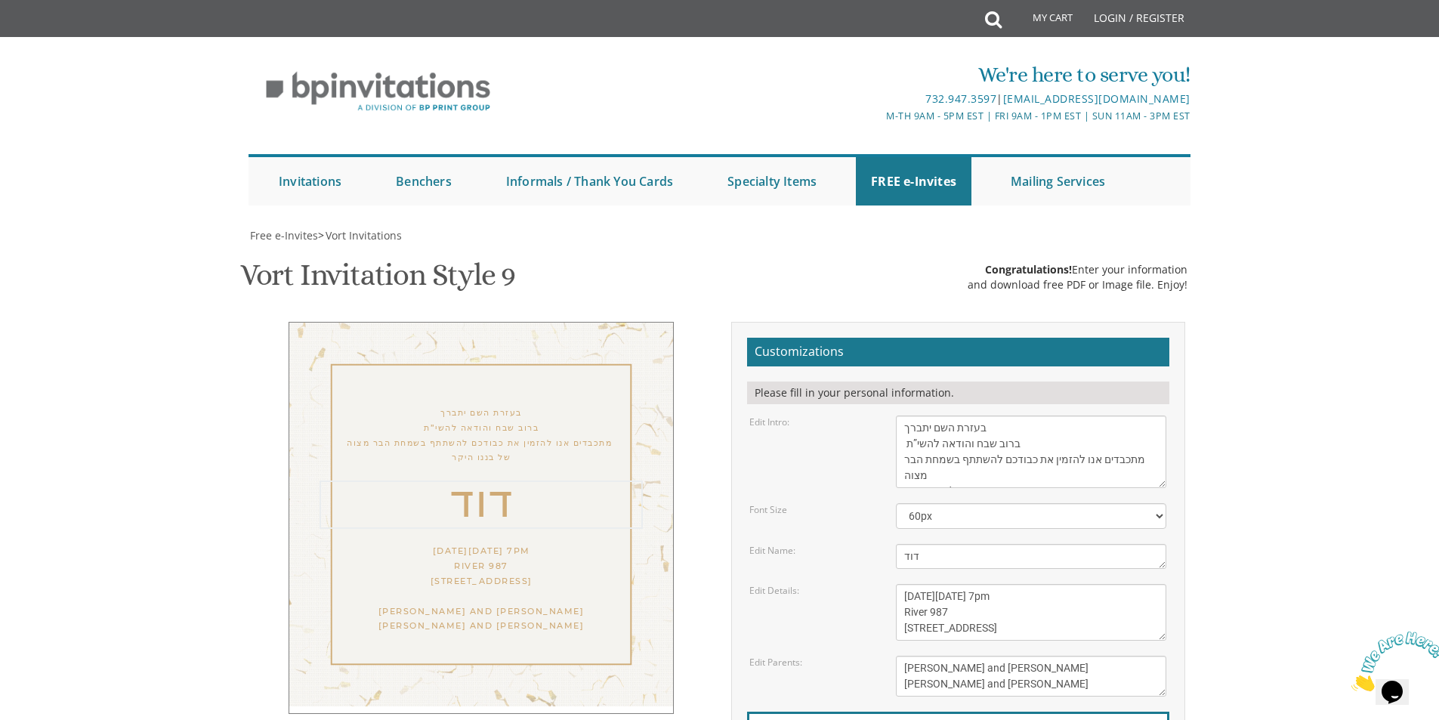
type textarea "דוד"
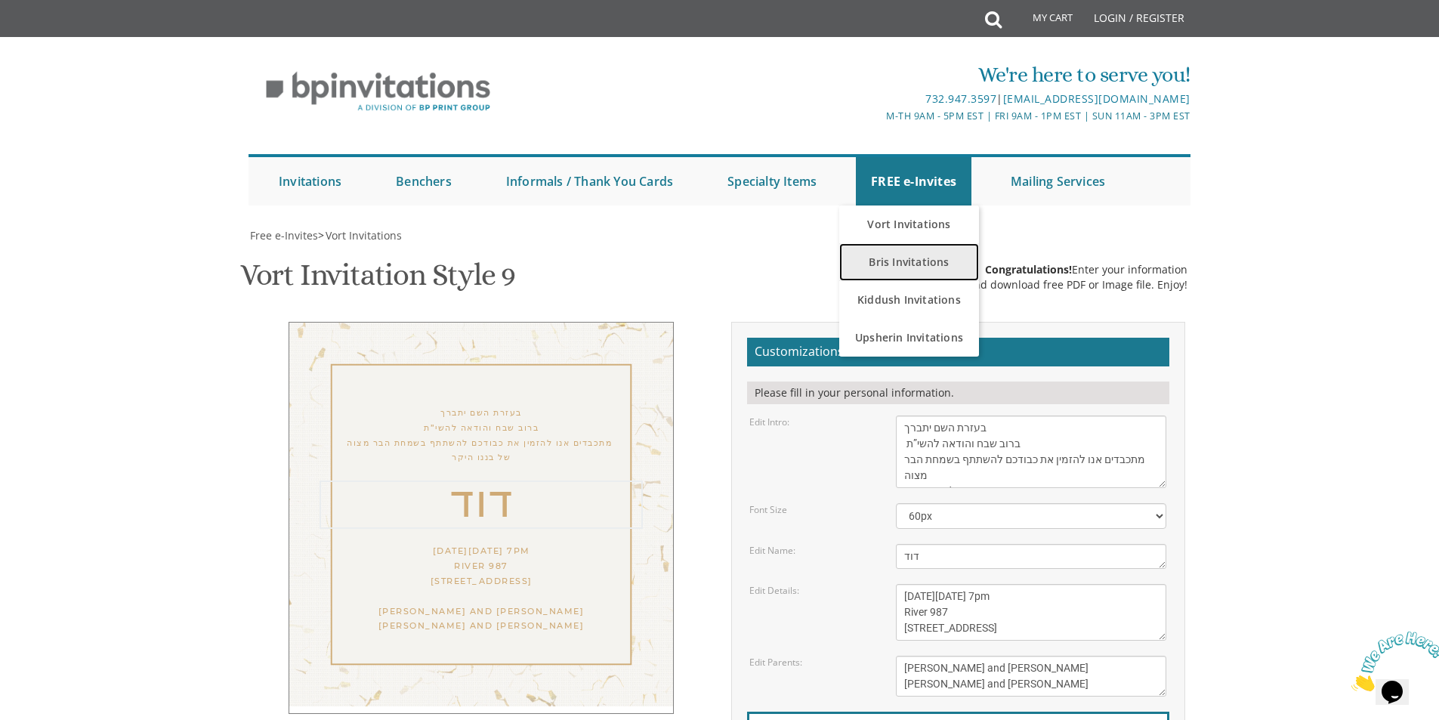
click at [903, 243] on link "Bris Invitations" at bounding box center [909, 262] width 140 height 38
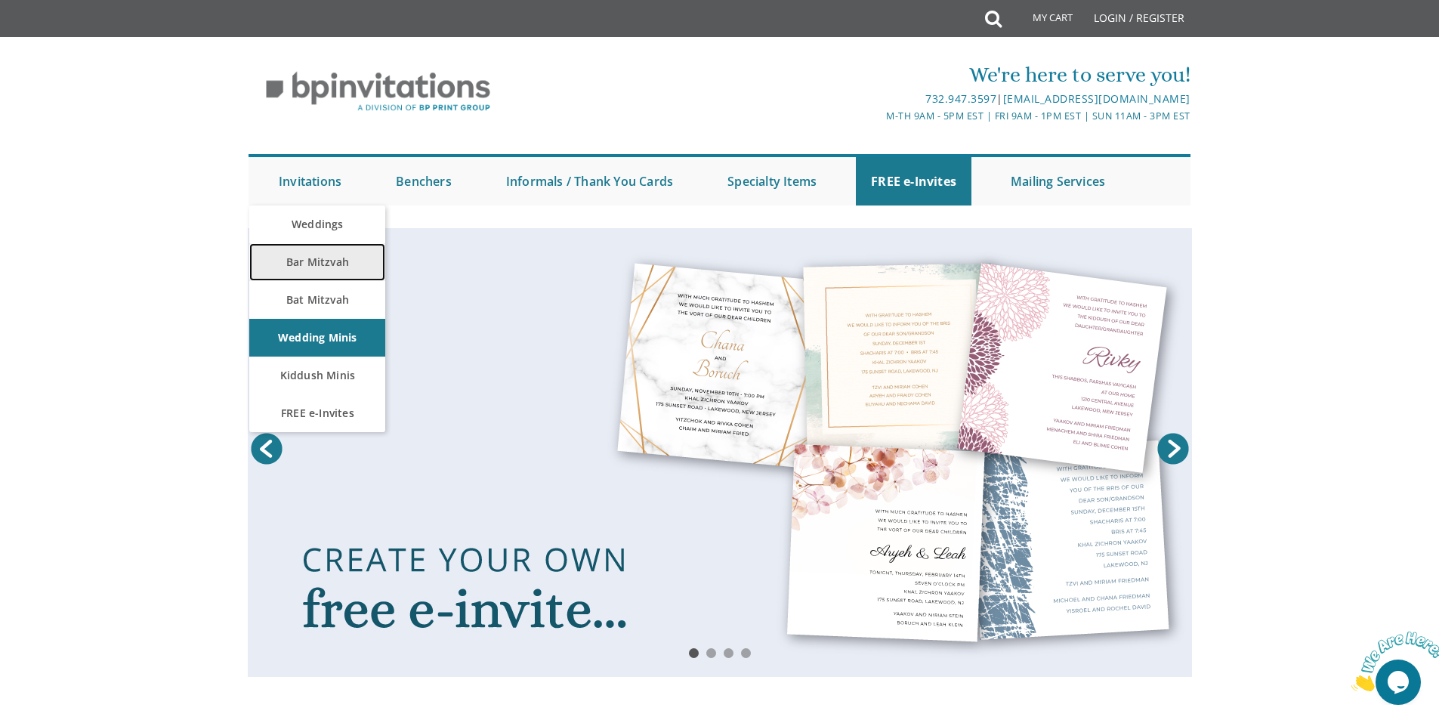
click at [314, 260] on link "Bar Mitzvah" at bounding box center [317, 262] width 136 height 38
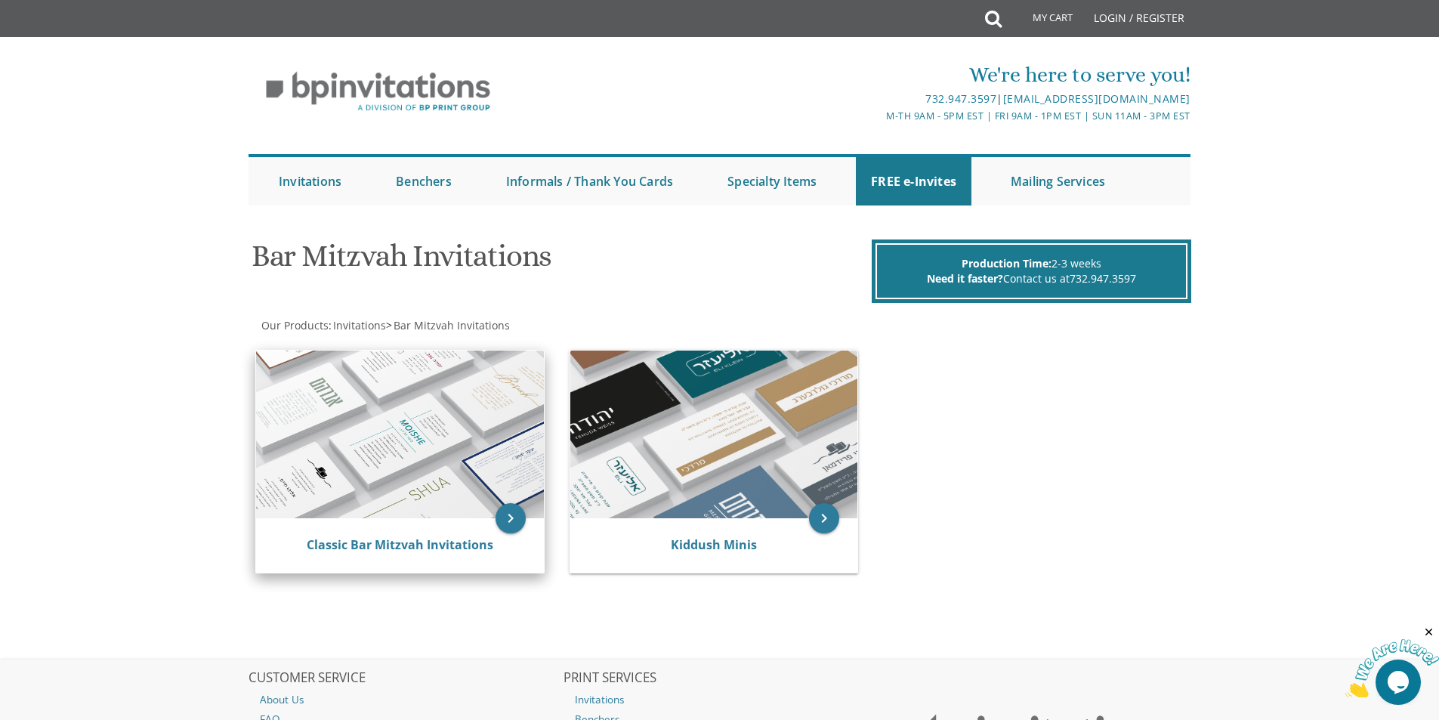
click at [448, 469] on img at bounding box center [400, 435] width 288 height 168
click at [447, 465] on img at bounding box center [400, 435] width 288 height 168
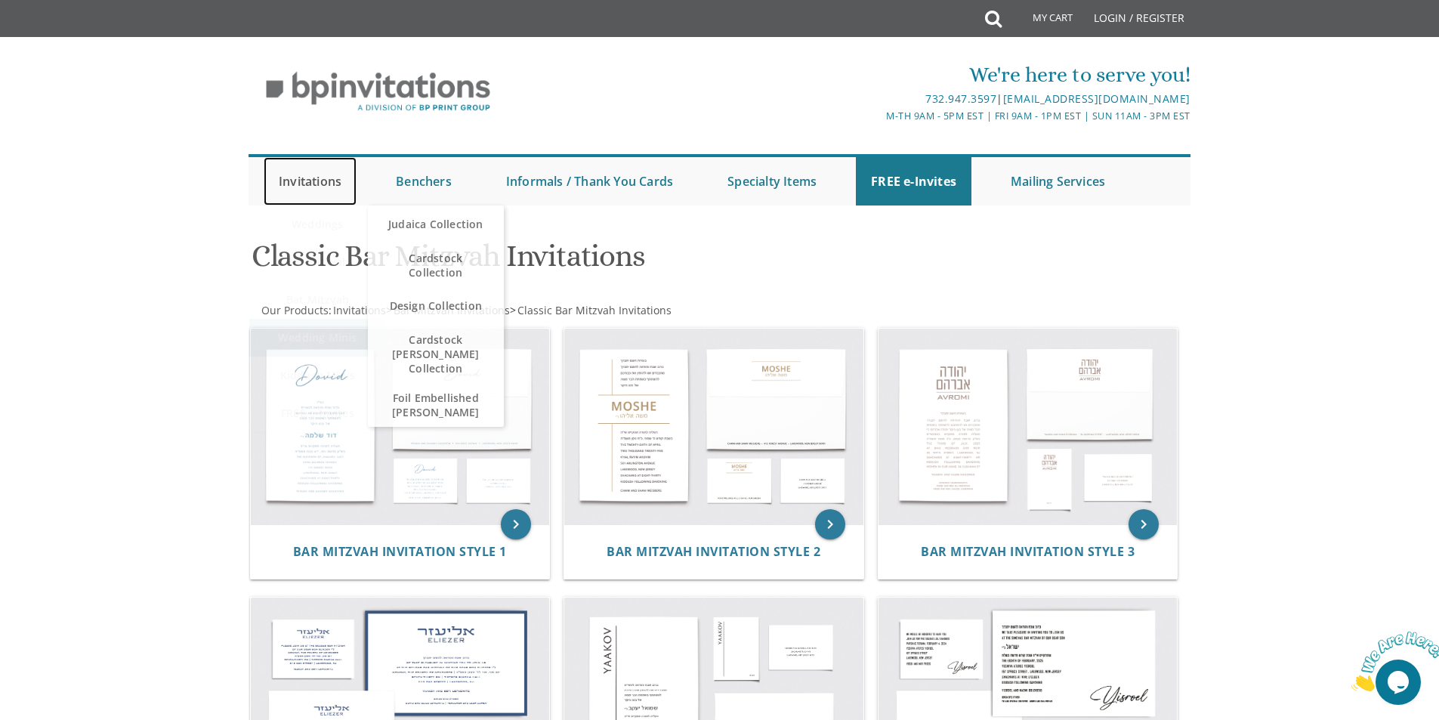
click at [304, 180] on link "Invitations" at bounding box center [310, 181] width 93 height 48
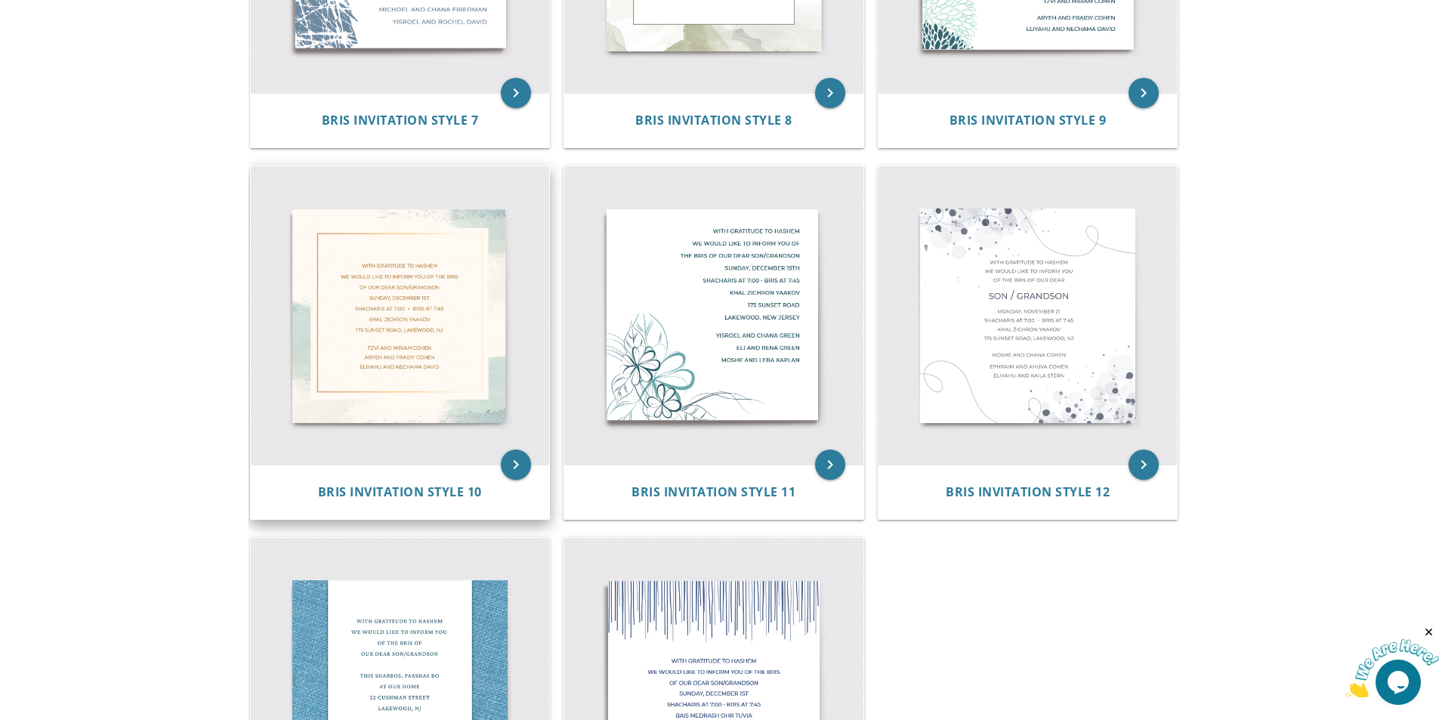
scroll to position [1436, 0]
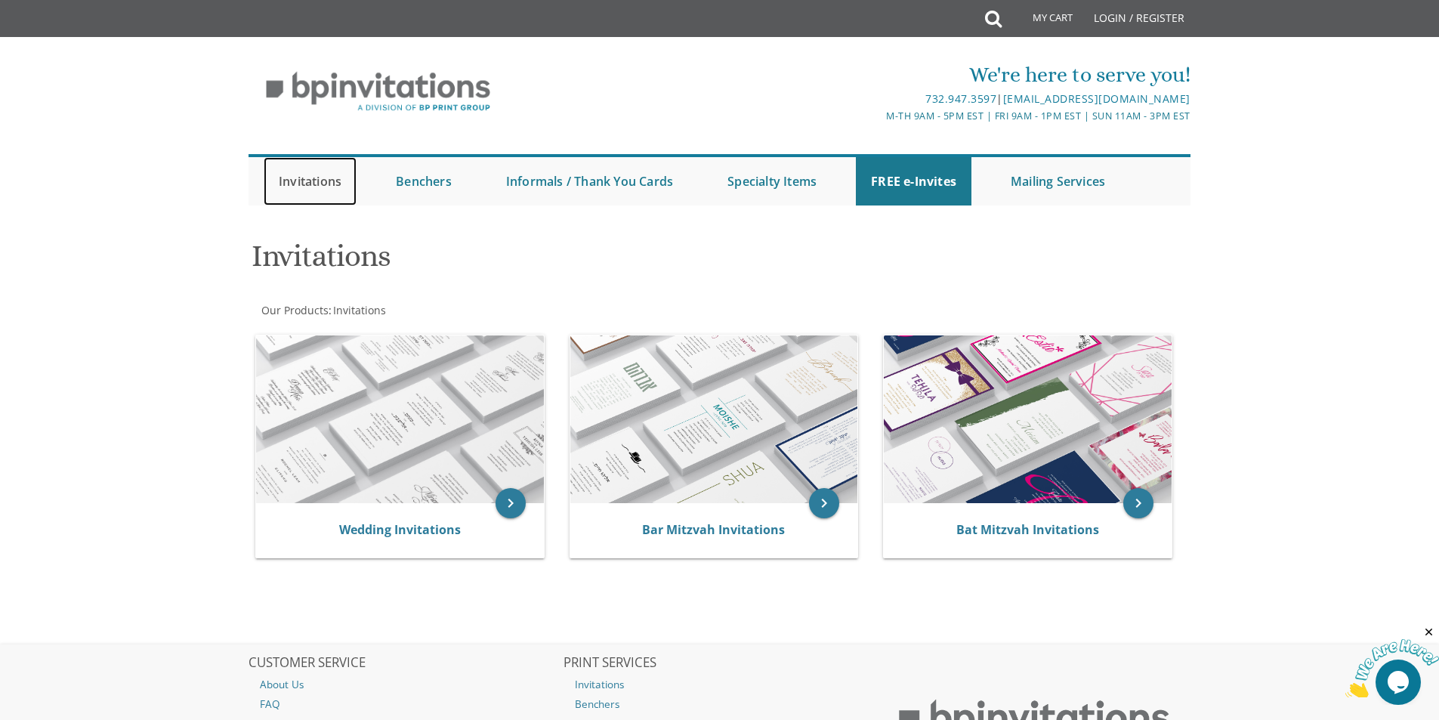
click at [305, 182] on link "Invitations" at bounding box center [310, 181] width 93 height 48
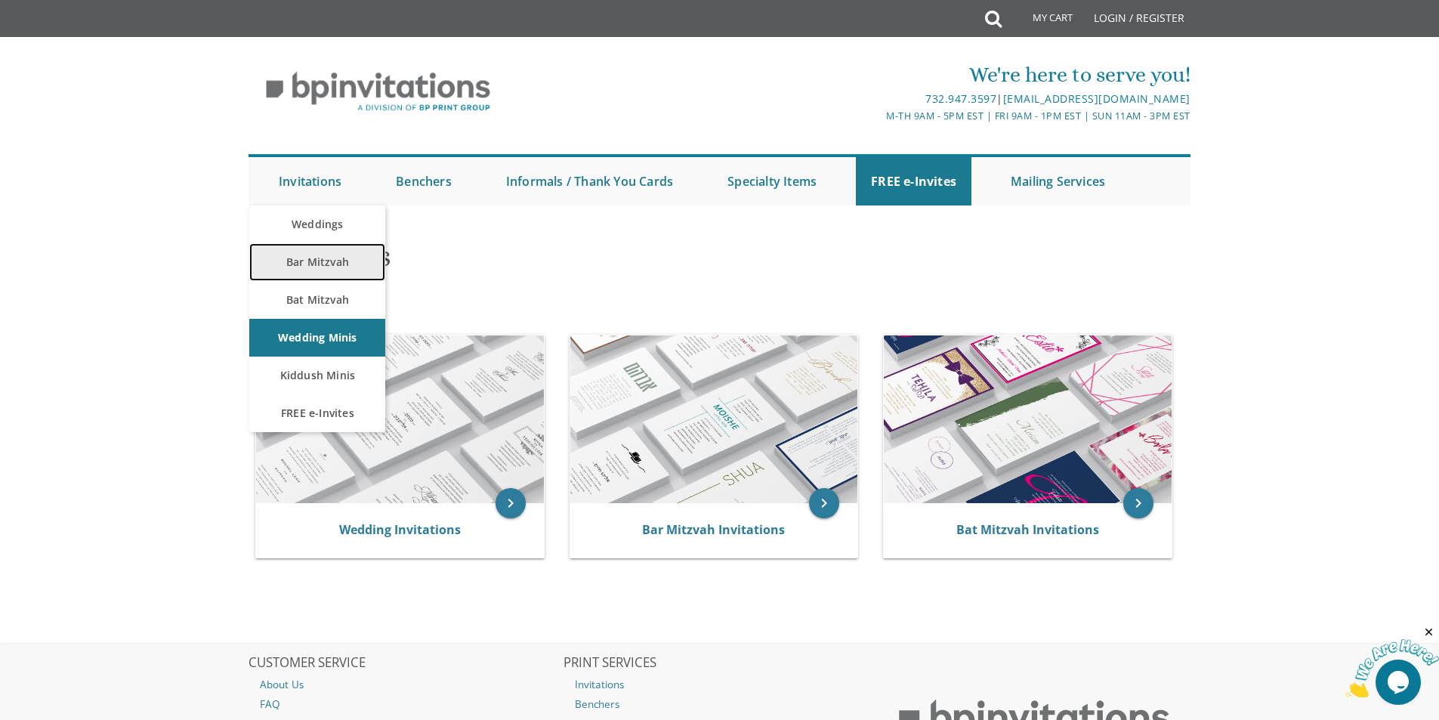
click at [301, 259] on link "Bar Mitzvah" at bounding box center [317, 262] width 136 height 38
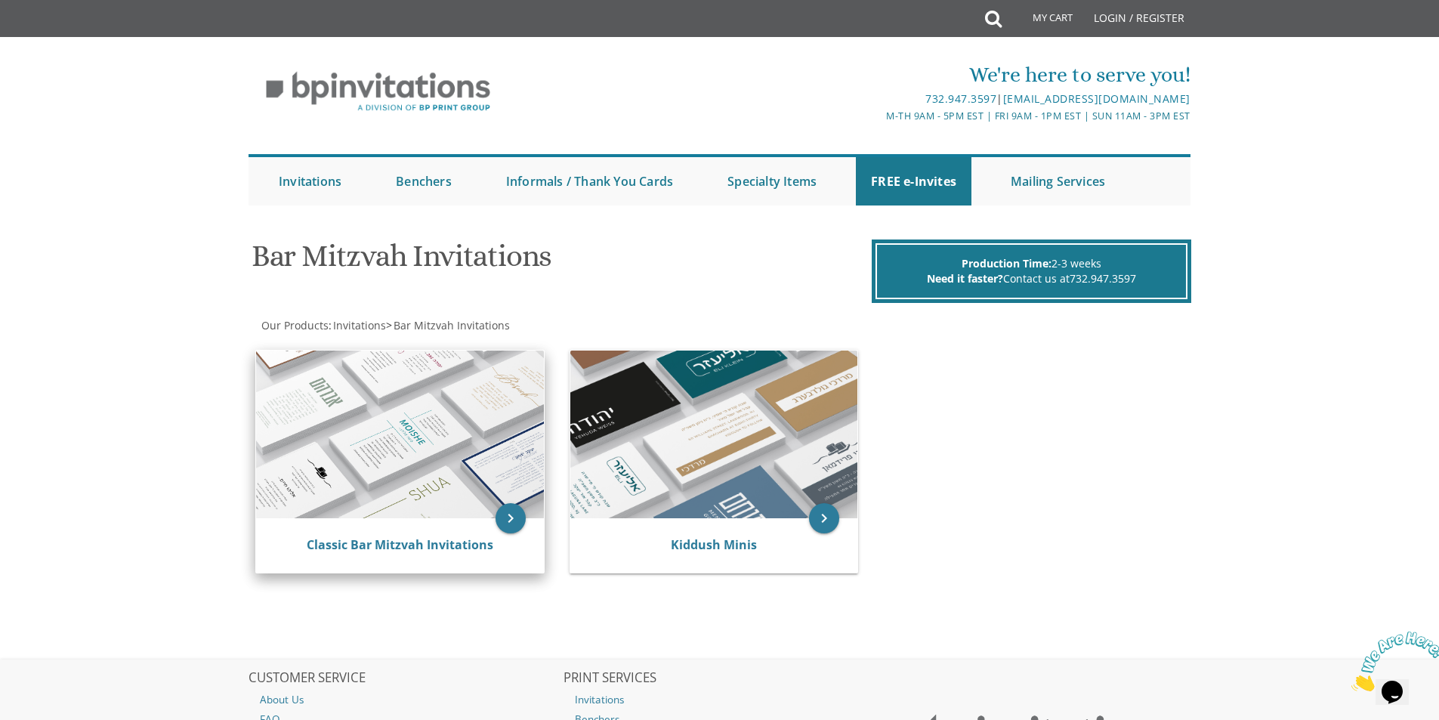
click at [465, 494] on img at bounding box center [400, 435] width 288 height 168
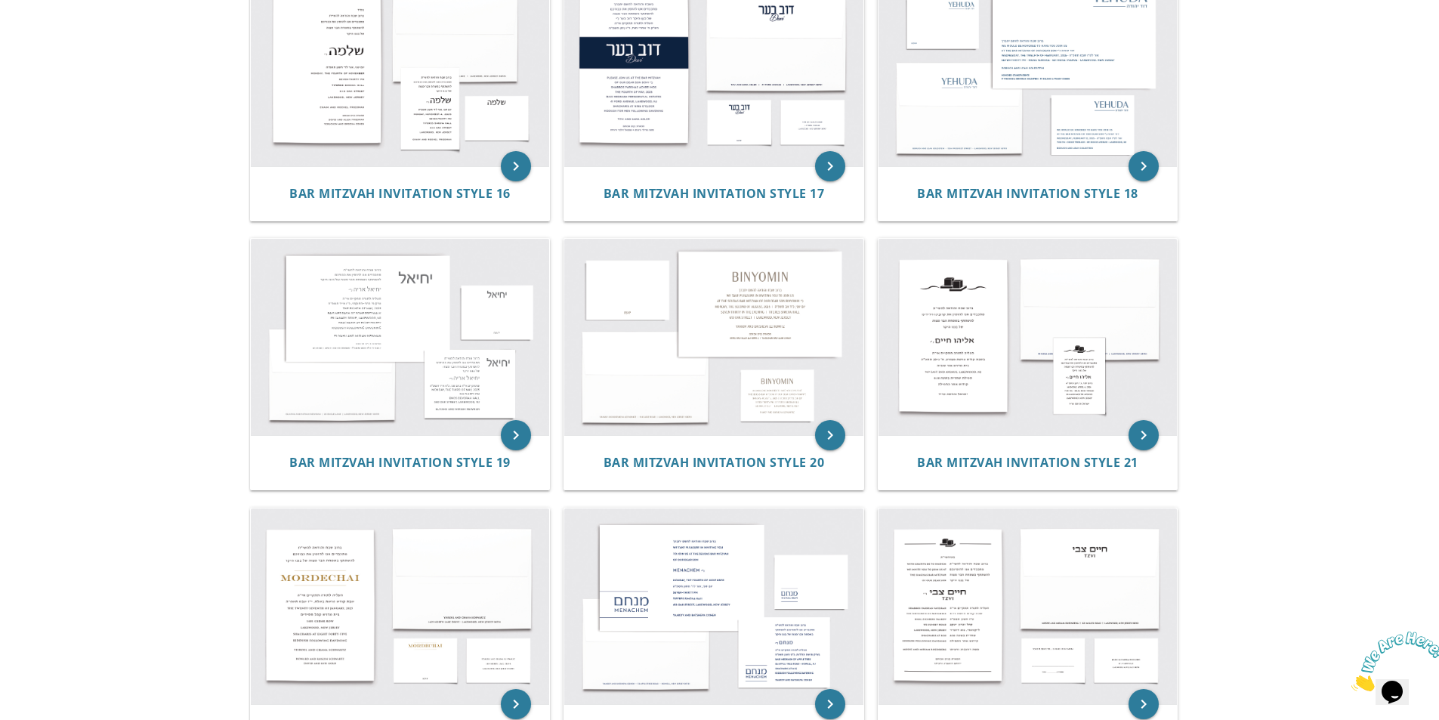
scroll to position [1738, 0]
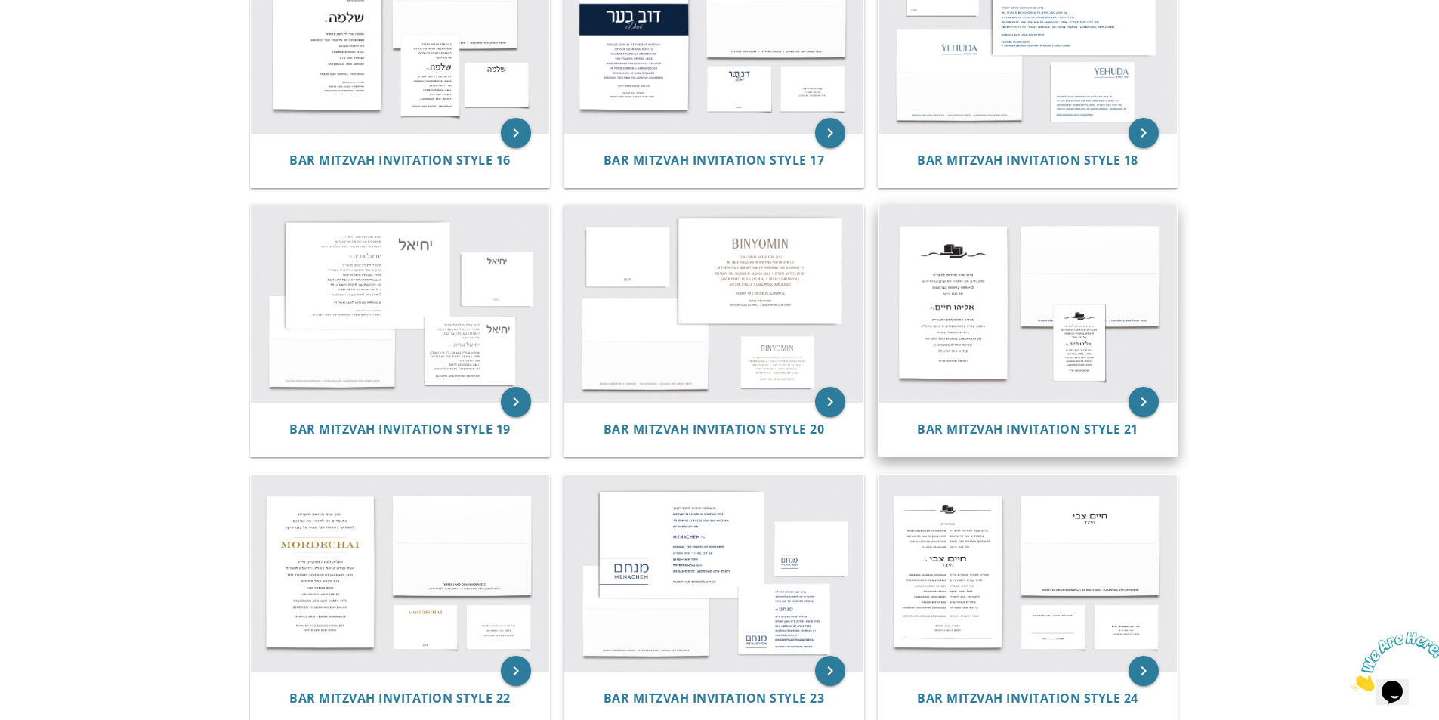
click at [974, 313] on img at bounding box center [1028, 304] width 299 height 196
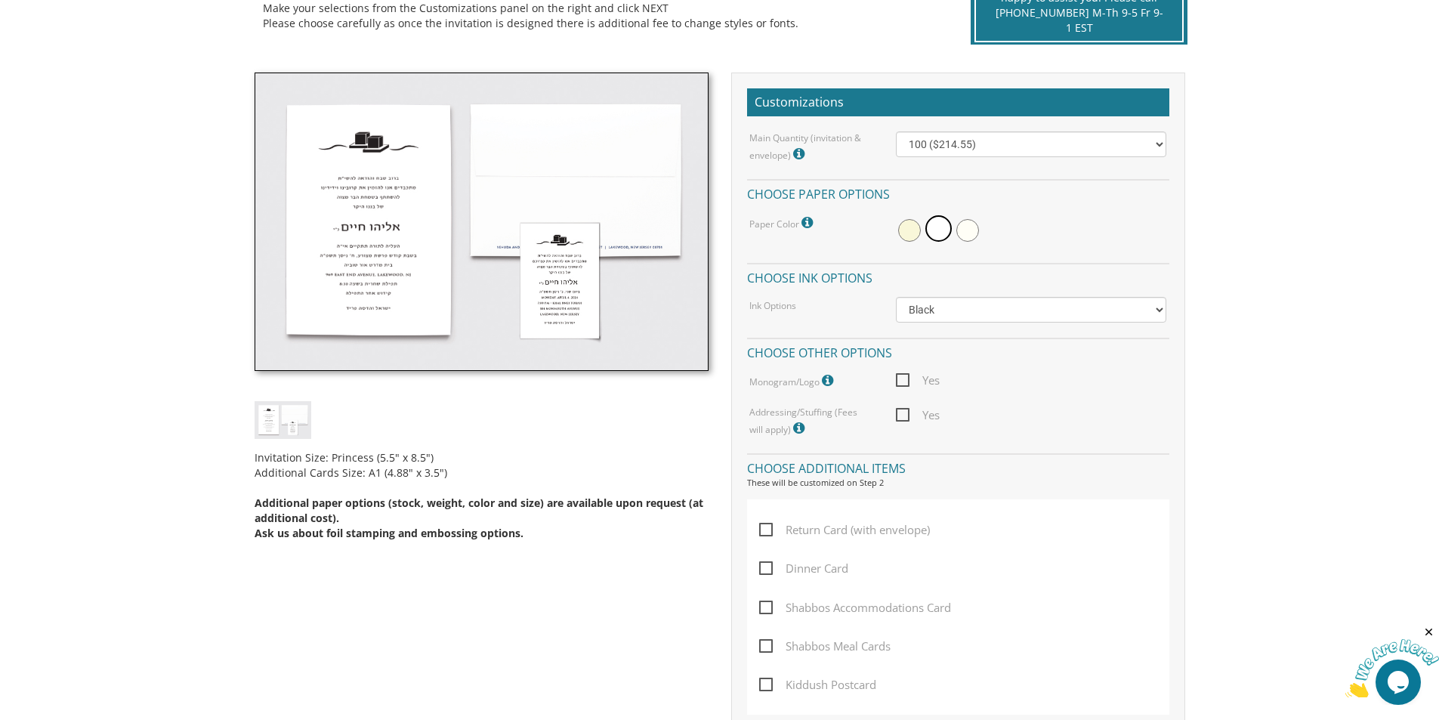
scroll to position [378, 0]
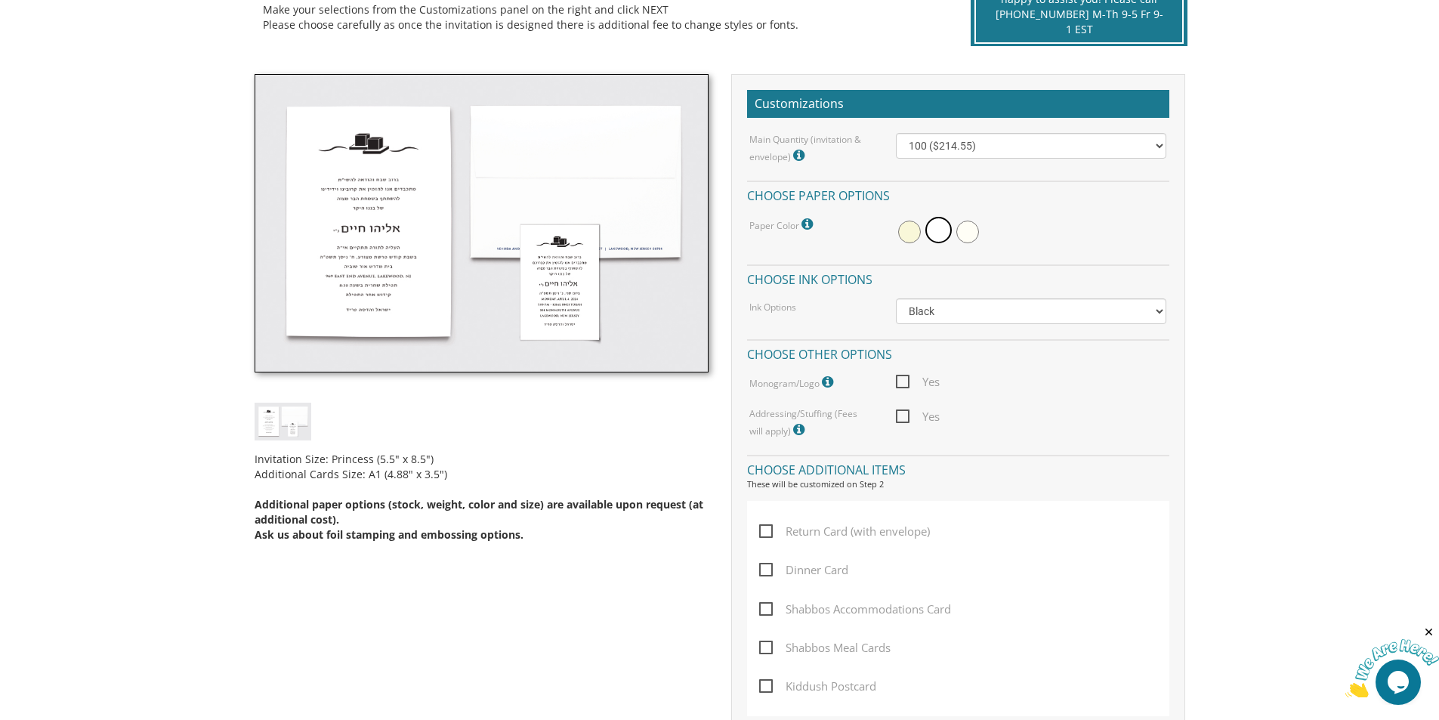
click at [770, 533] on span "Return Card (with envelope)" at bounding box center [844, 531] width 171 height 19
click at [769, 533] on input "Return Card (with envelope)" at bounding box center [764, 530] width 10 height 10
click at [770, 533] on span "Return Card (with envelope)" at bounding box center [844, 531] width 171 height 19
click at [769, 533] on input "Return Card (with envelope)" at bounding box center [764, 530] width 10 height 10
checkbox input "false"
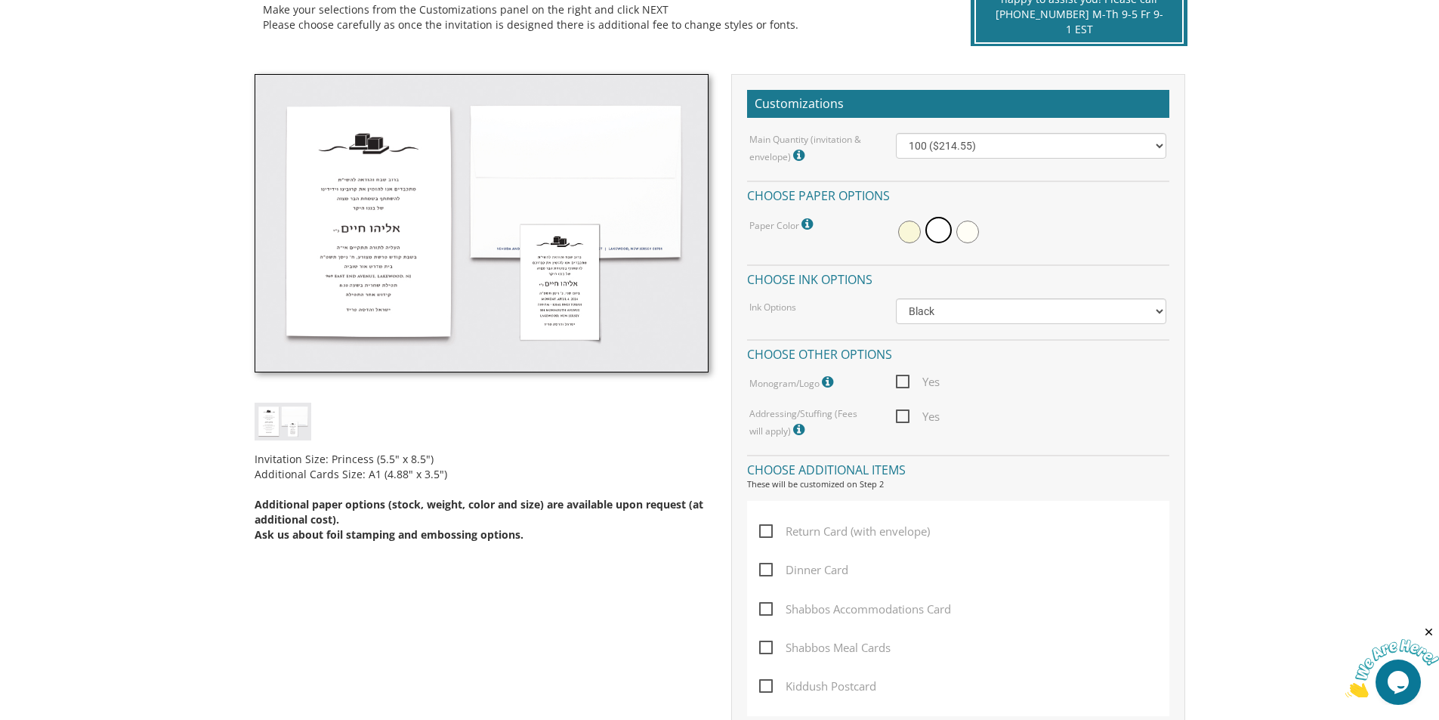
click at [767, 577] on span "Dinner Card" at bounding box center [803, 570] width 89 height 19
click at [767, 573] on input "Dinner Card" at bounding box center [764, 569] width 10 height 10
checkbox input "true"
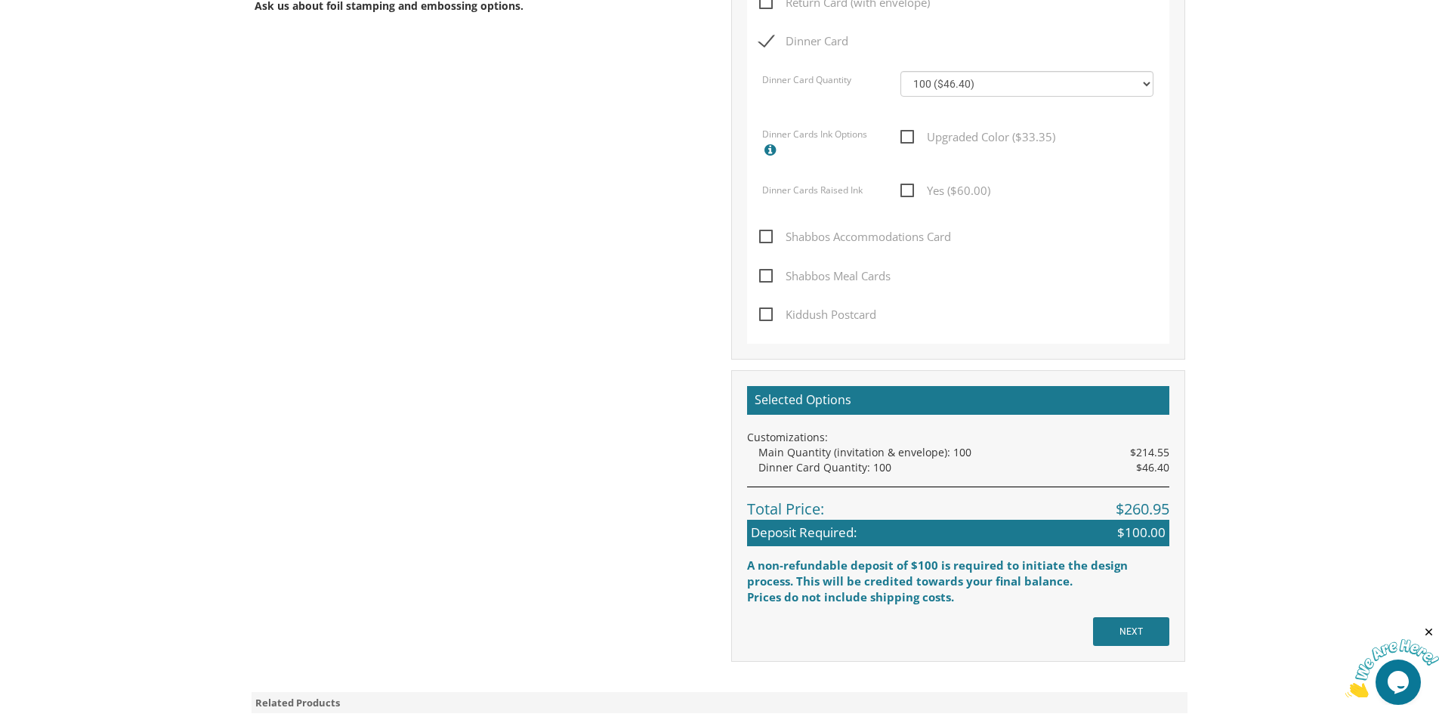
scroll to position [982, 0]
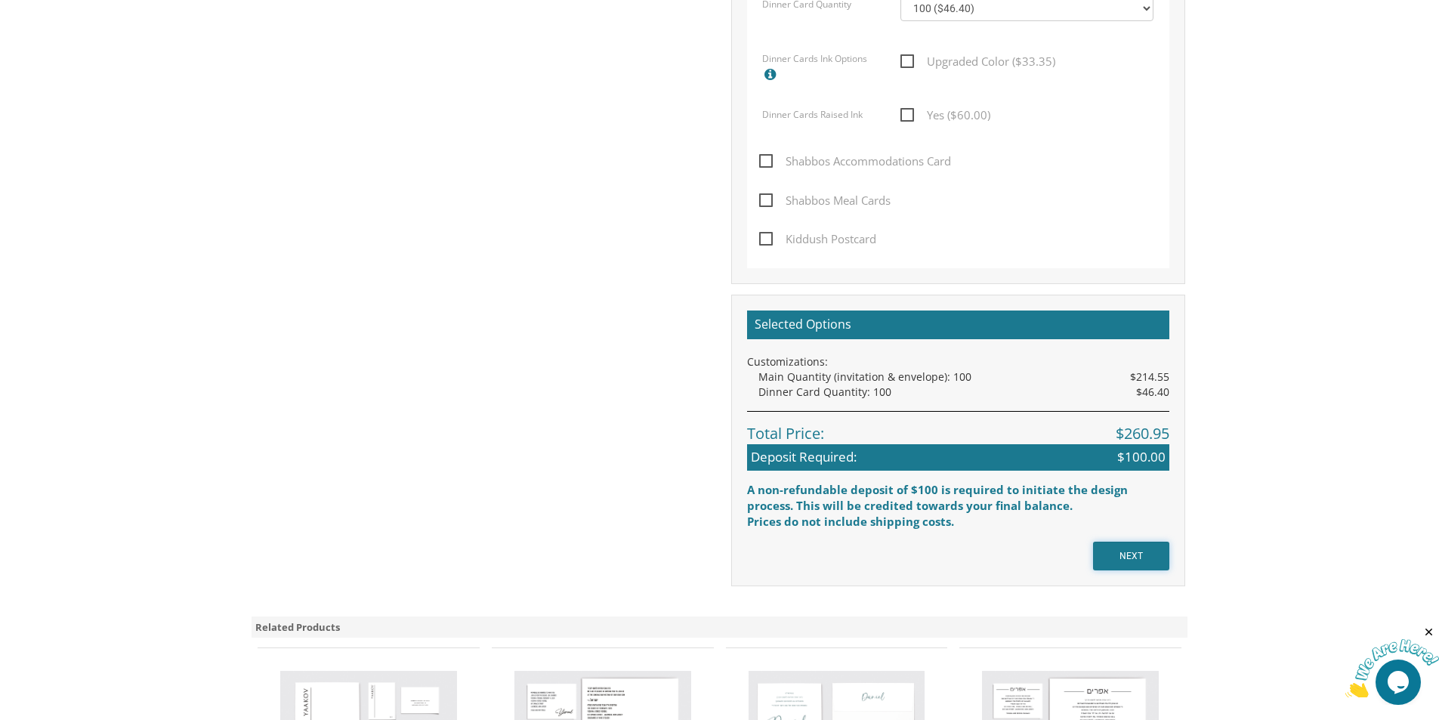
click at [1110, 553] on input "NEXT" at bounding box center [1131, 556] width 76 height 29
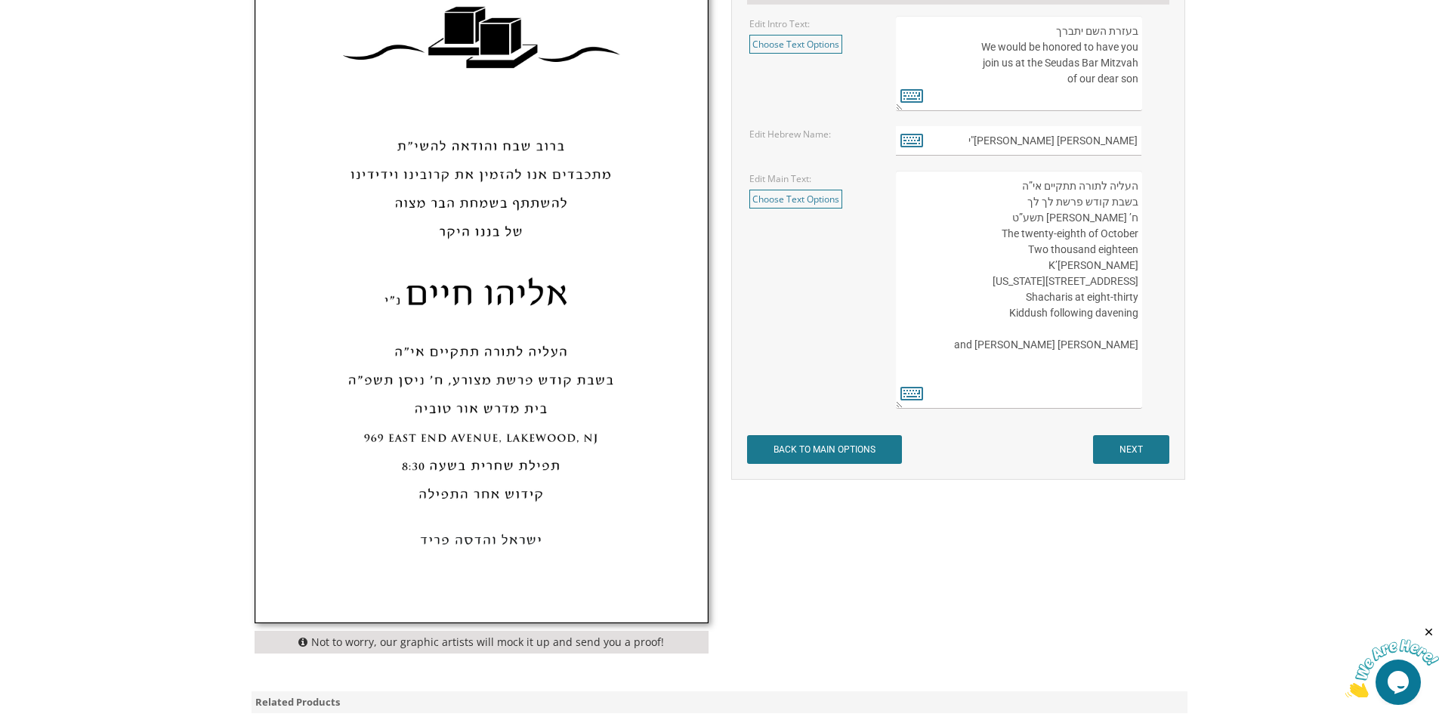
scroll to position [803, 0]
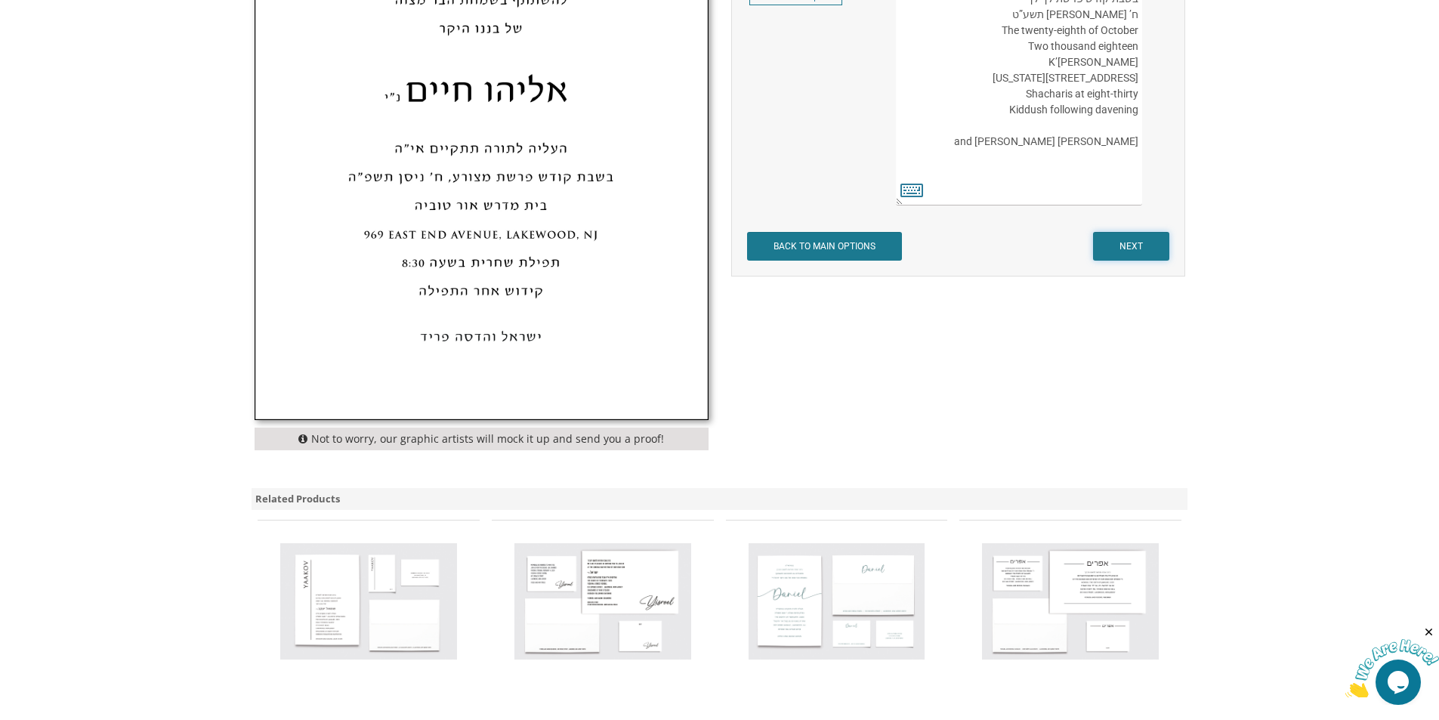
click at [1147, 249] on input "NEXT" at bounding box center [1131, 246] width 76 height 29
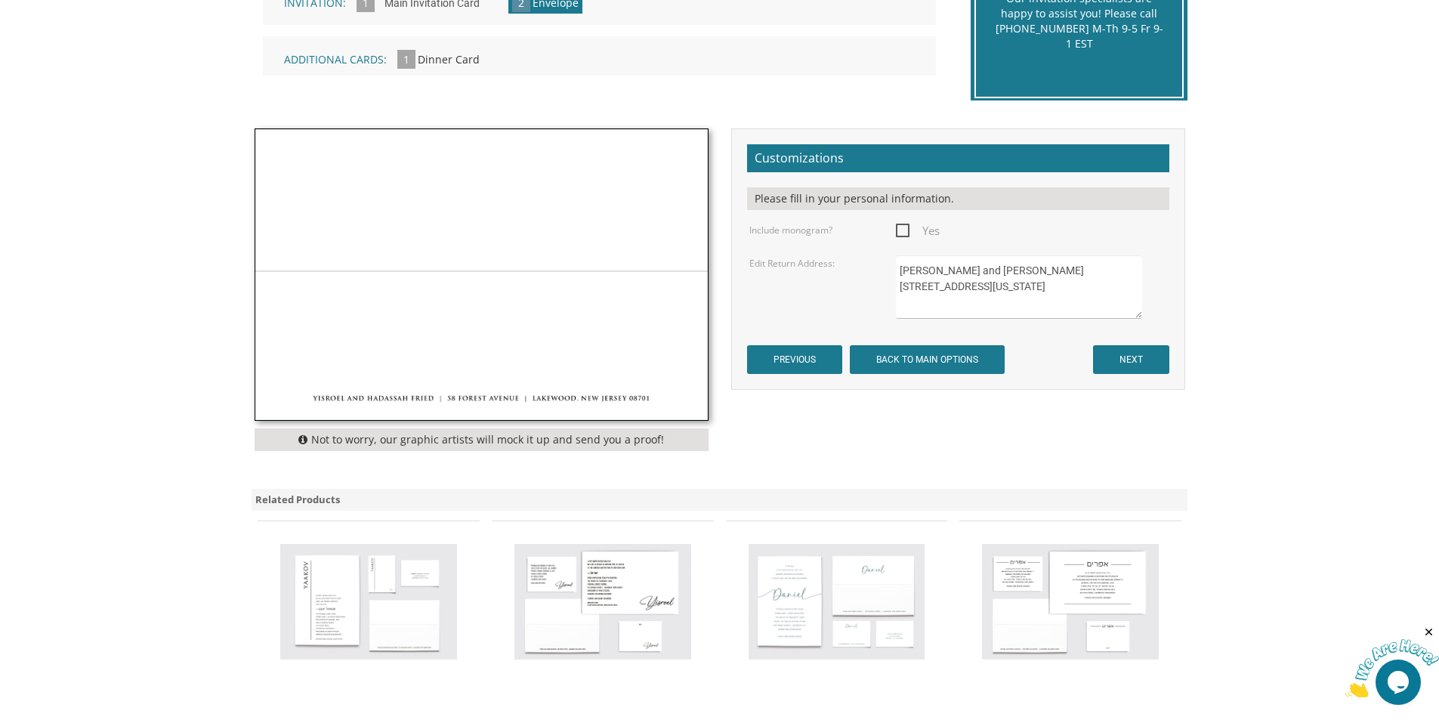
scroll to position [405, 0]
